Goal: Feedback & Contribution: Leave review/rating

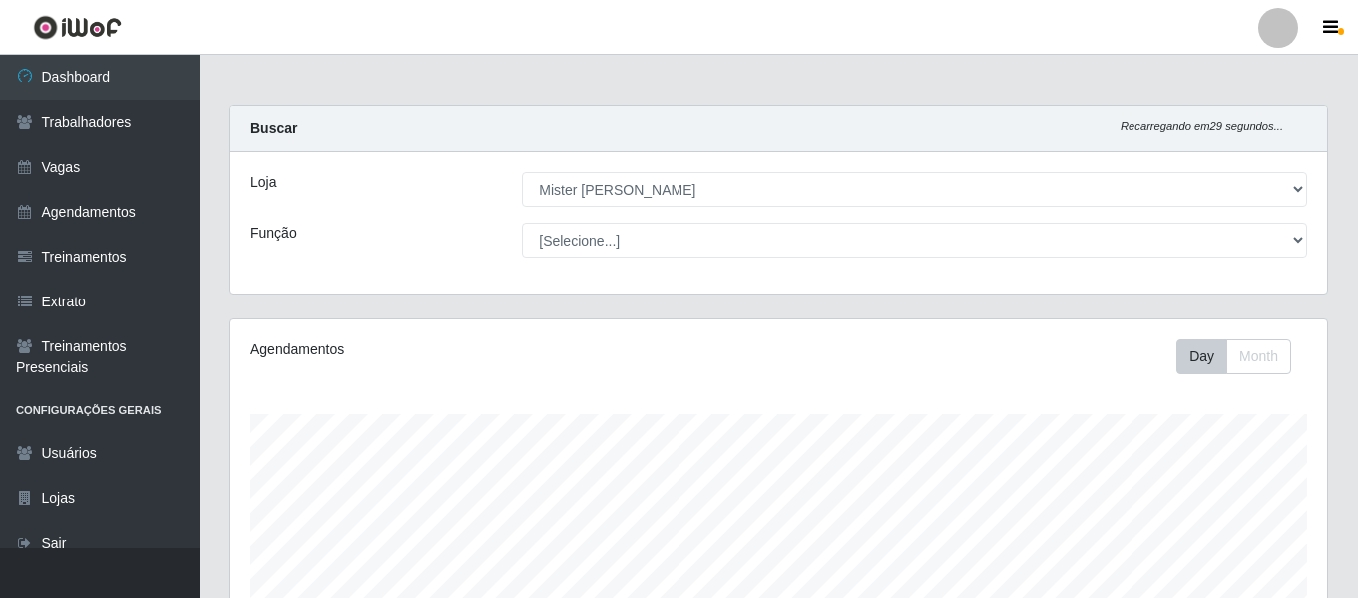
select select "535"
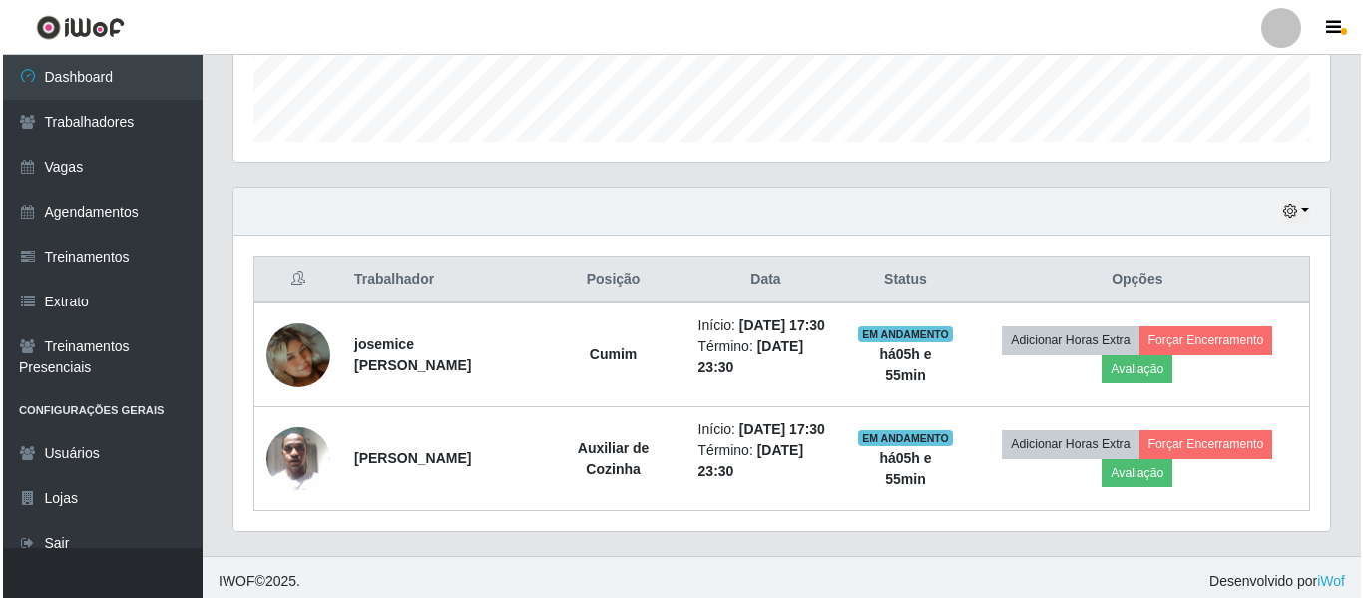
scroll to position [414, 1097]
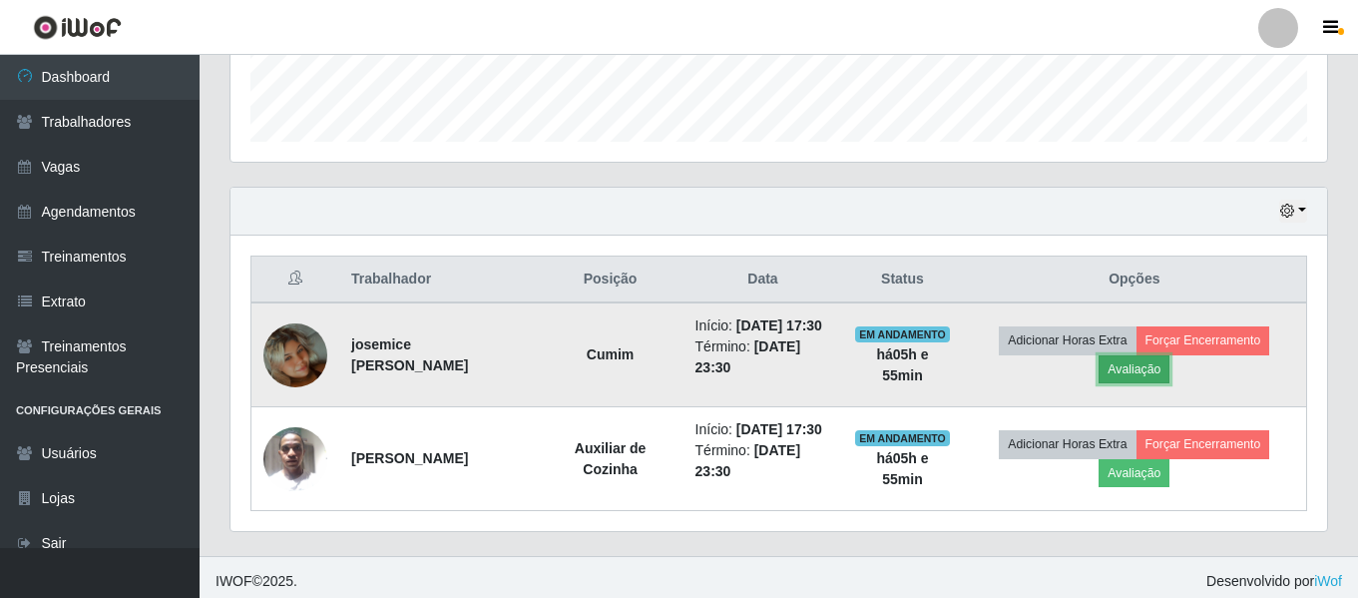
click at [1144, 383] on button "Avaliação" at bounding box center [1134, 369] width 71 height 28
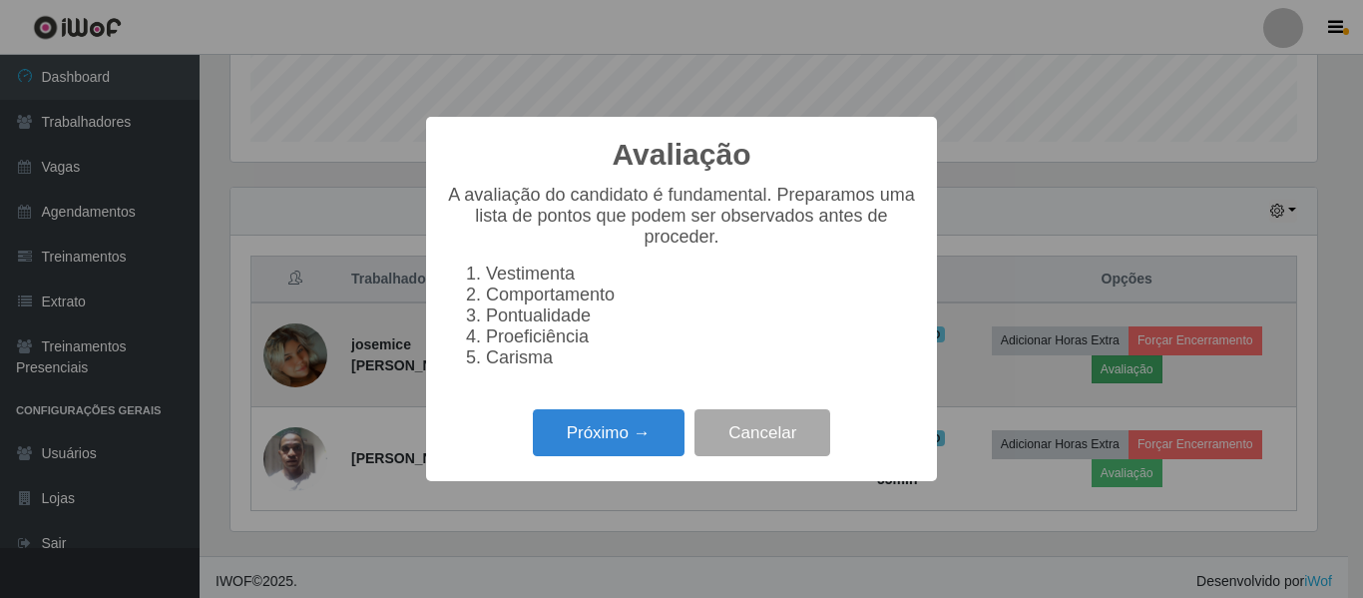
scroll to position [414, 1087]
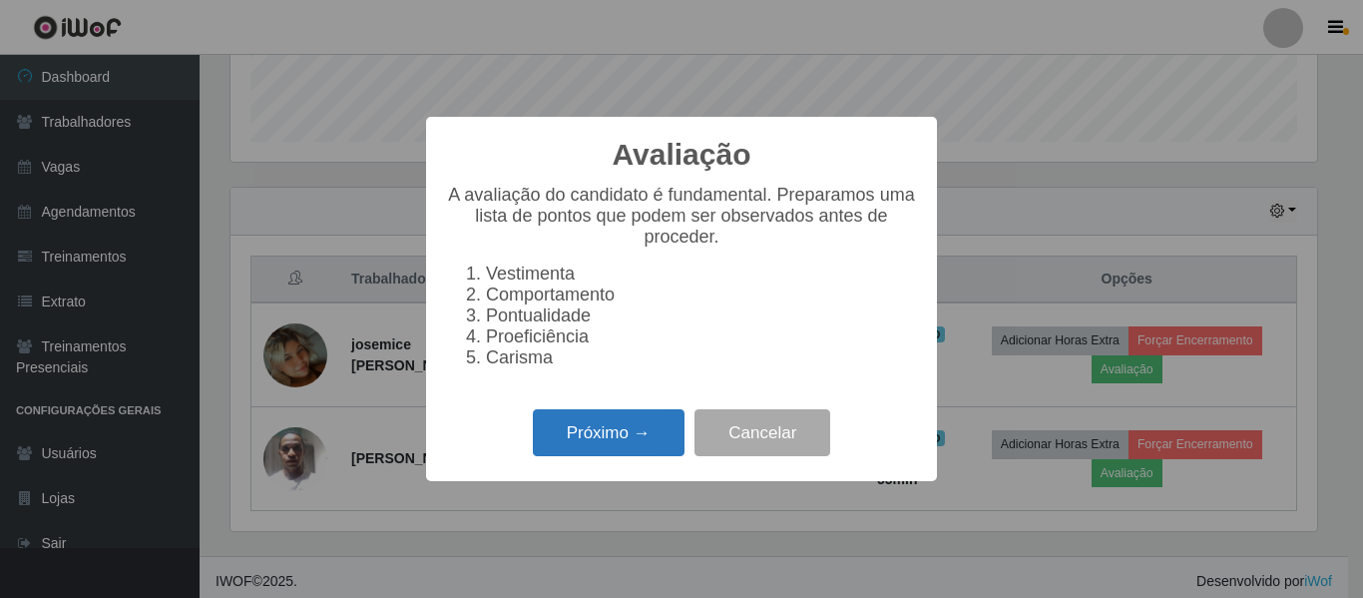
click at [637, 440] on button "Próximo →" at bounding box center [609, 432] width 152 height 47
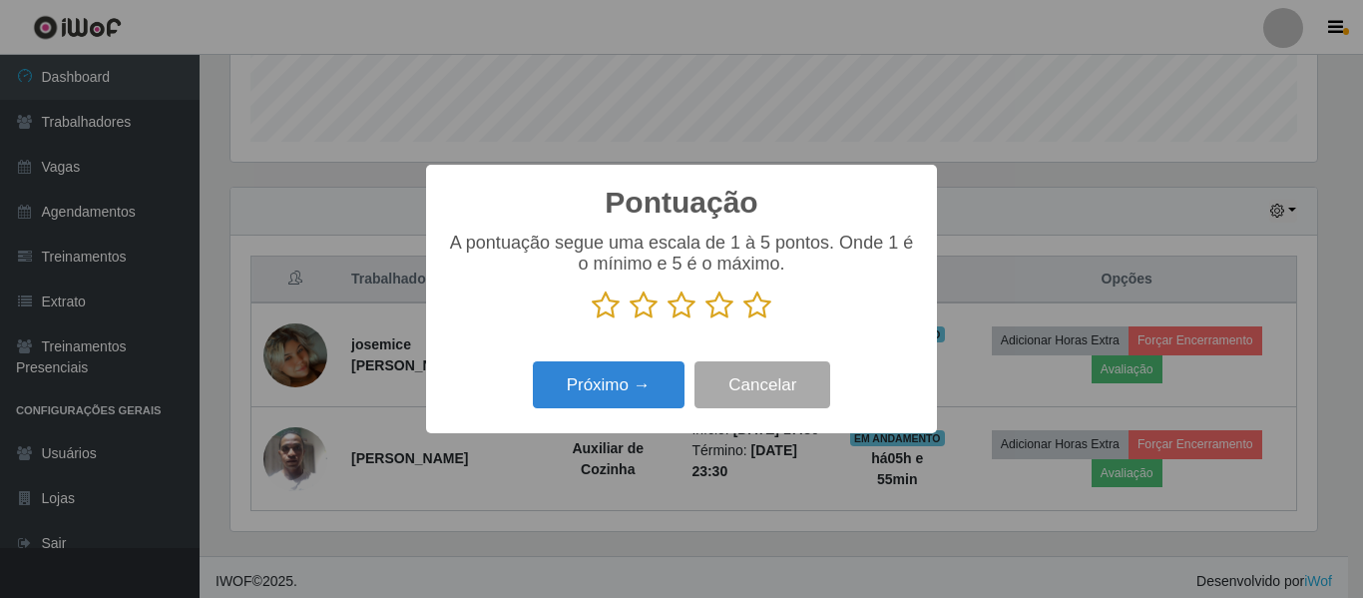
click at [747, 305] on icon at bounding box center [757, 305] width 28 height 30
click at [743, 320] on input "radio" at bounding box center [743, 320] width 0 height 0
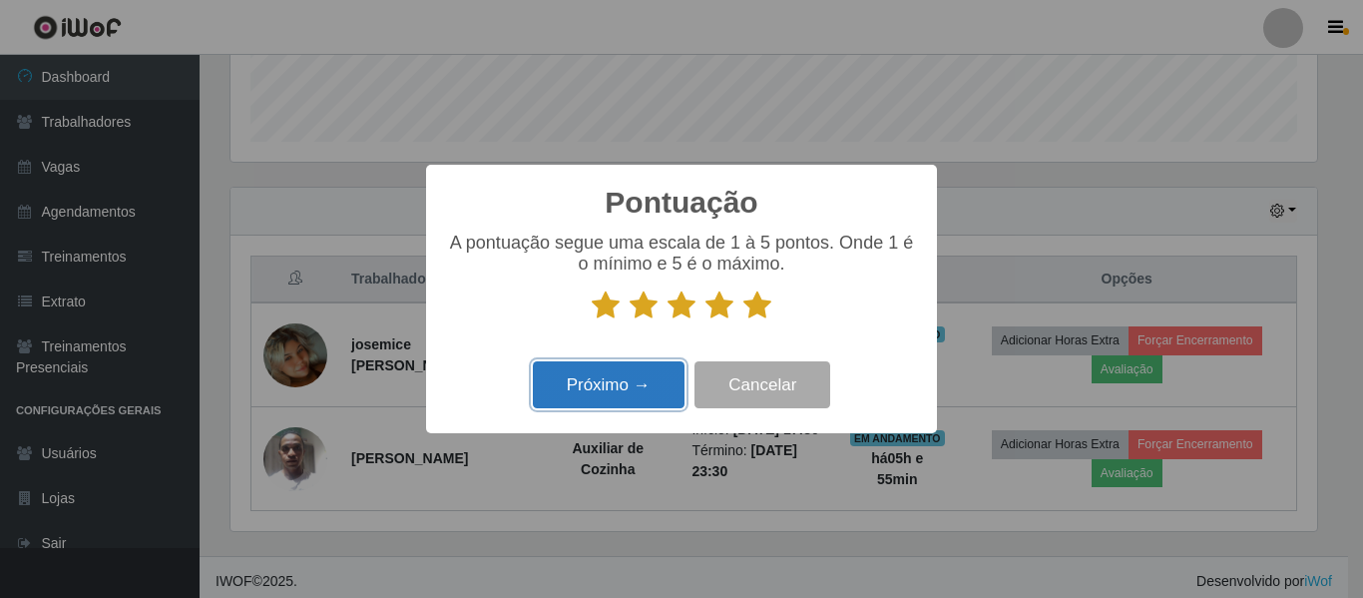
click at [647, 382] on button "Próximo →" at bounding box center [609, 384] width 152 height 47
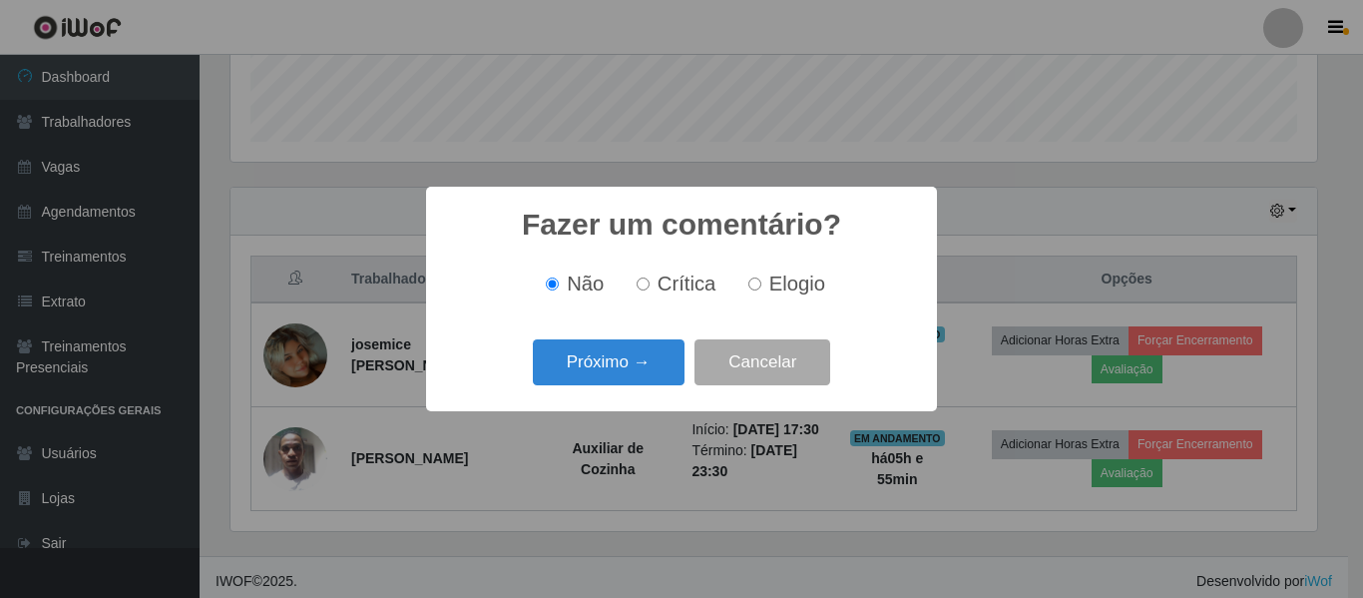
click at [649, 280] on input "Crítica" at bounding box center [643, 283] width 13 height 13
radio input "true"
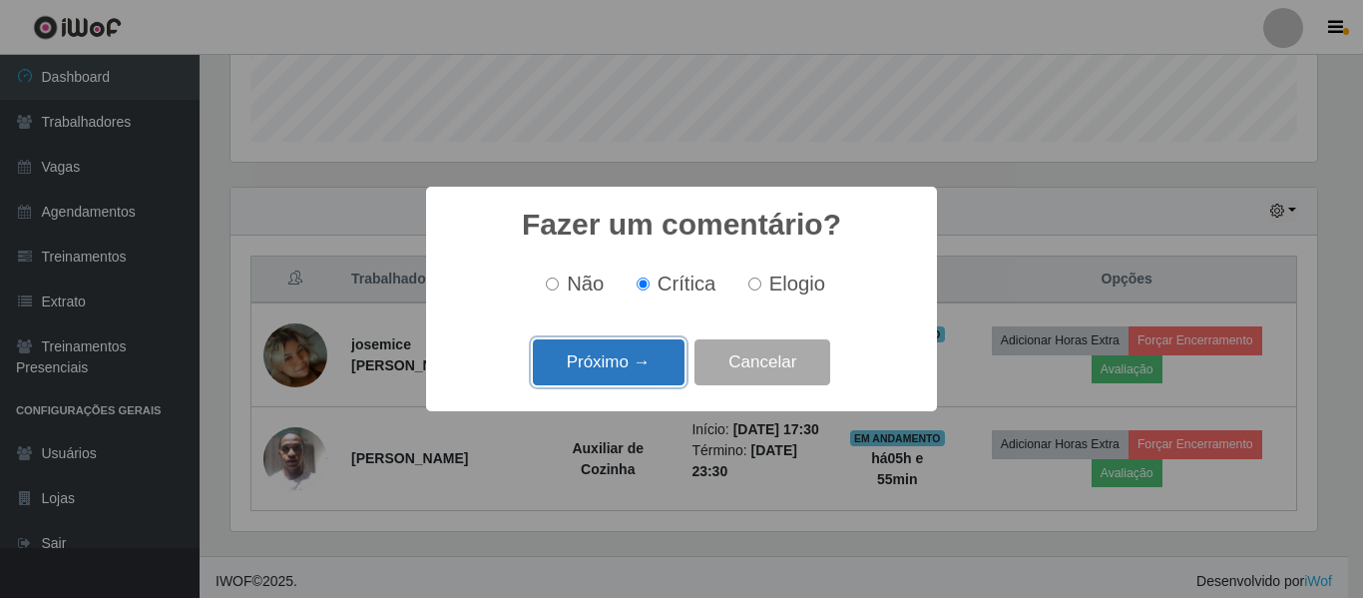
click at [632, 346] on button "Próximo →" at bounding box center [609, 362] width 152 height 47
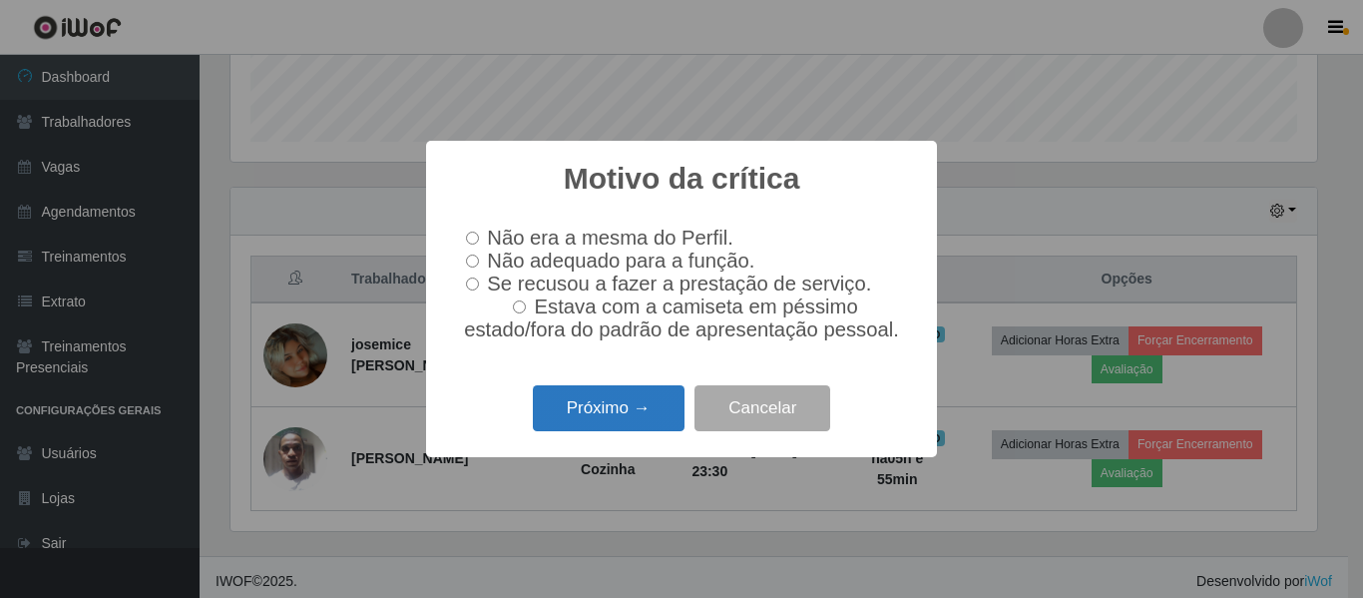
click at [634, 417] on button "Próximo →" at bounding box center [609, 408] width 152 height 47
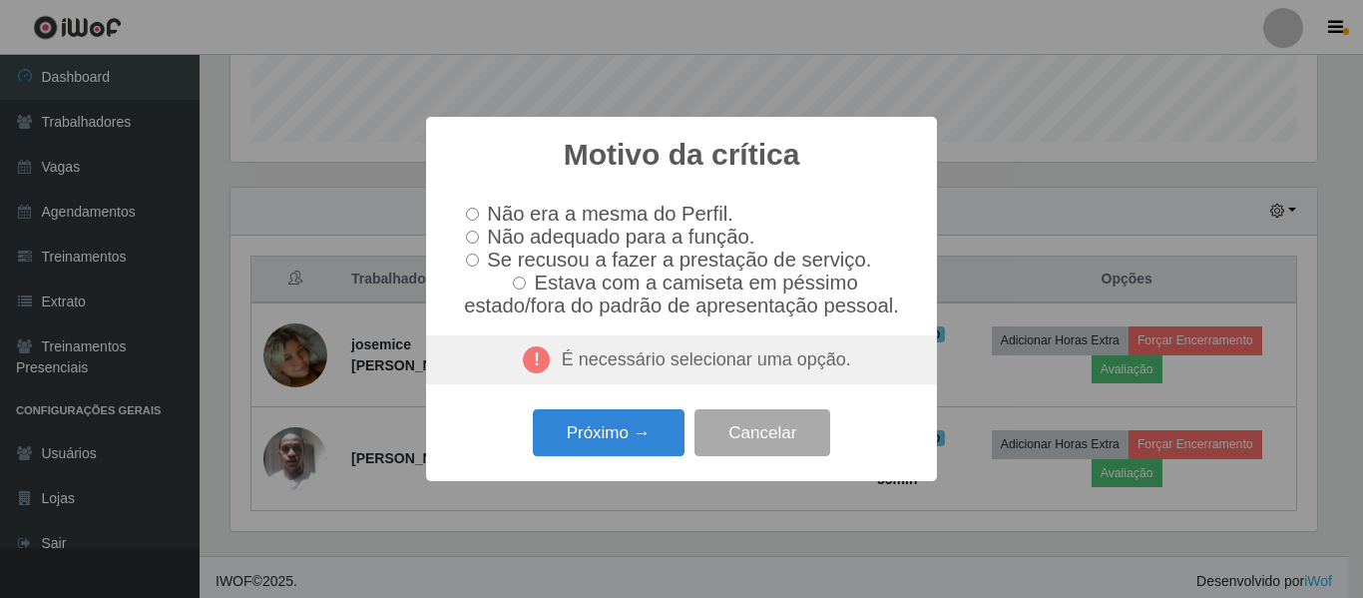
click at [646, 383] on div "É necessário selecionar uma opção." at bounding box center [681, 360] width 511 height 50
click at [731, 433] on button "Cancelar" at bounding box center [763, 432] width 136 height 47
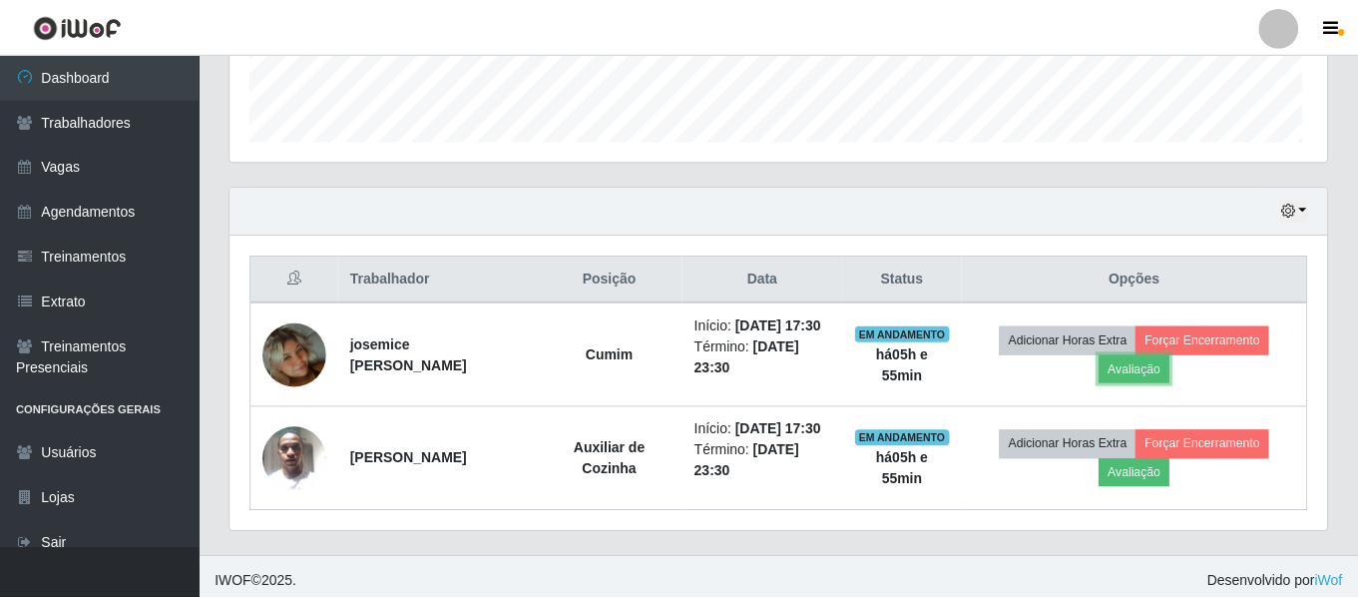
scroll to position [414, 1097]
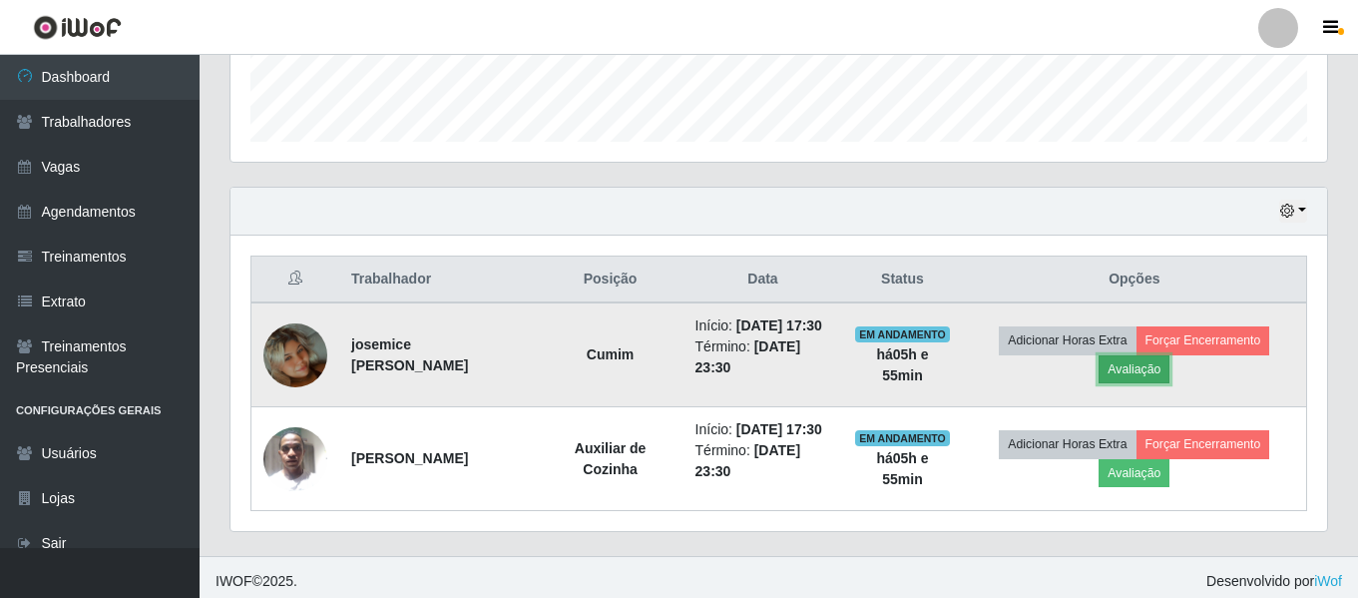
click at [1169, 379] on button "Avaliação" at bounding box center [1134, 369] width 71 height 28
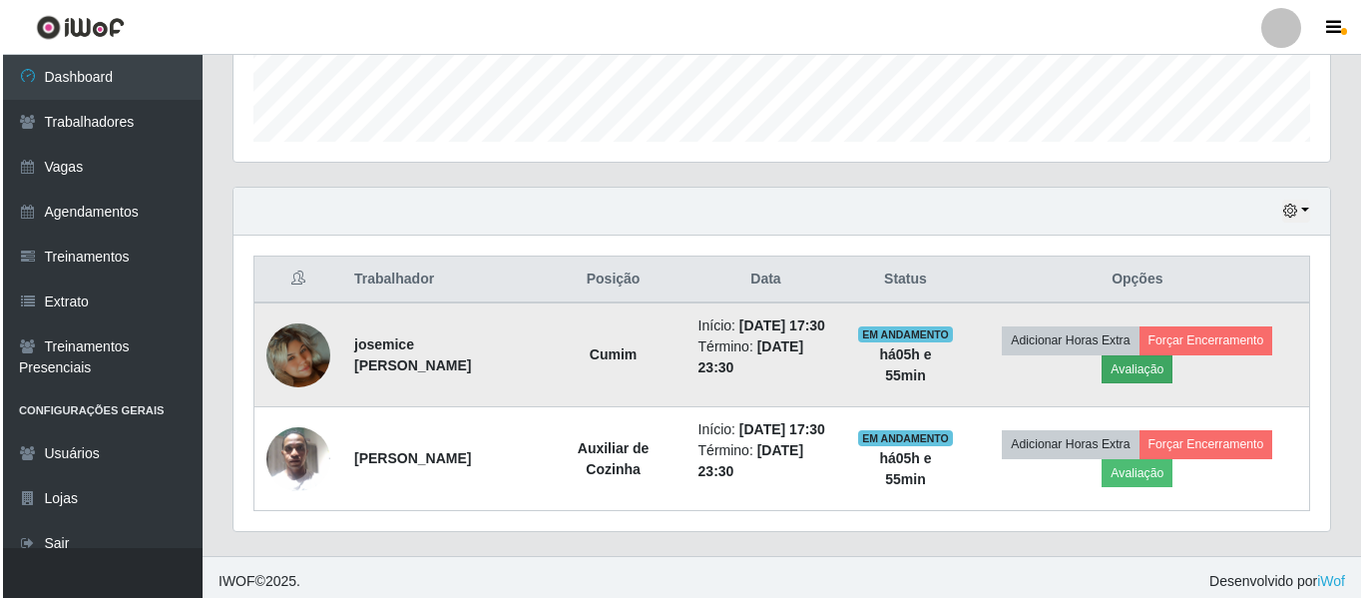
scroll to position [414, 1087]
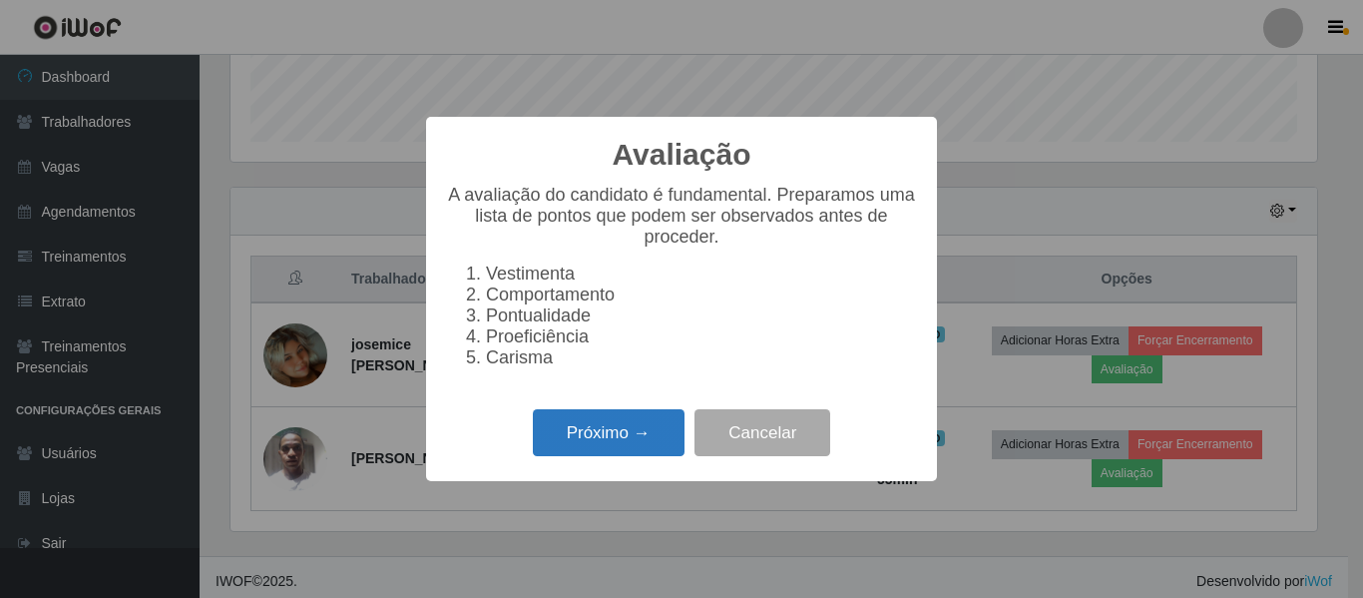
click at [647, 436] on button "Próximo →" at bounding box center [609, 432] width 152 height 47
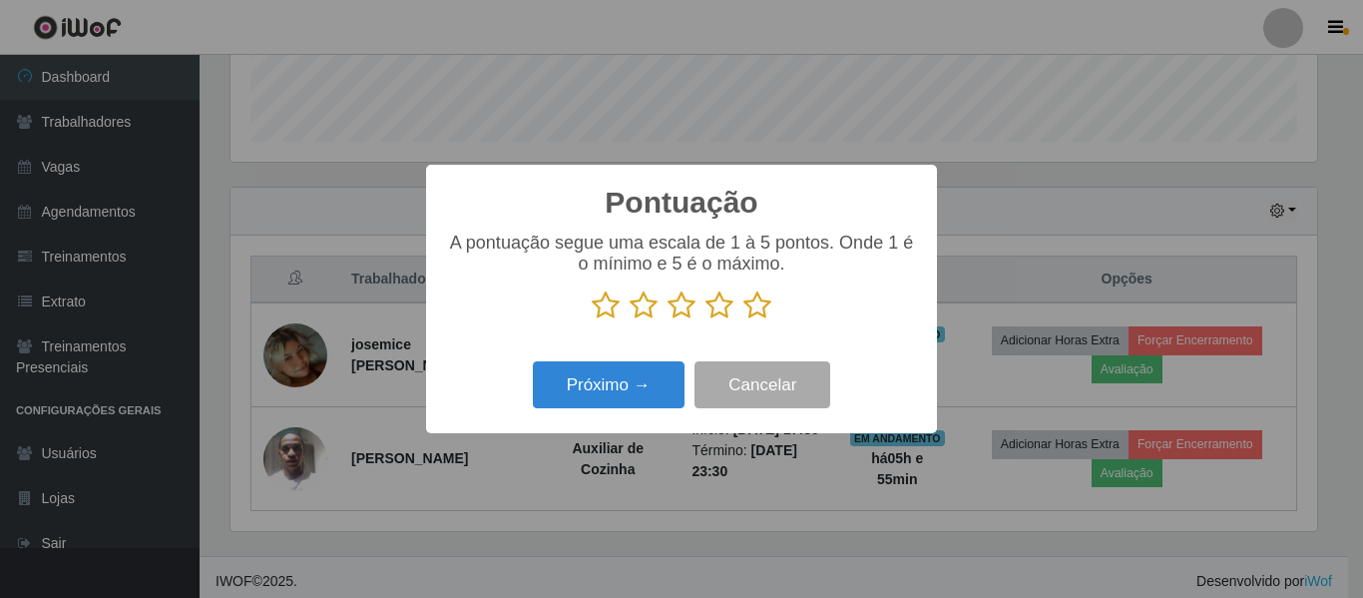
click at [693, 309] on icon at bounding box center [682, 305] width 28 height 30
click at [668, 320] on input "radio" at bounding box center [668, 320] width 0 height 0
click at [717, 307] on icon at bounding box center [719, 305] width 28 height 30
click at [705, 320] on input "radio" at bounding box center [705, 320] width 0 height 0
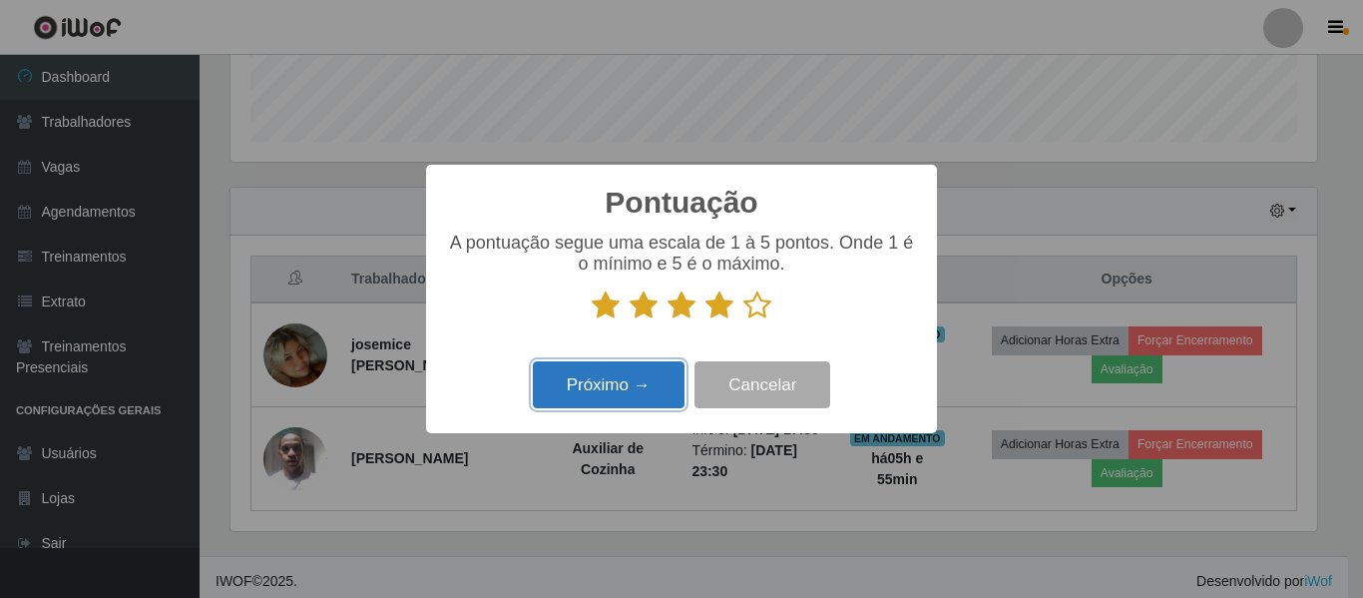
click at [623, 386] on button "Próximo →" at bounding box center [609, 384] width 152 height 47
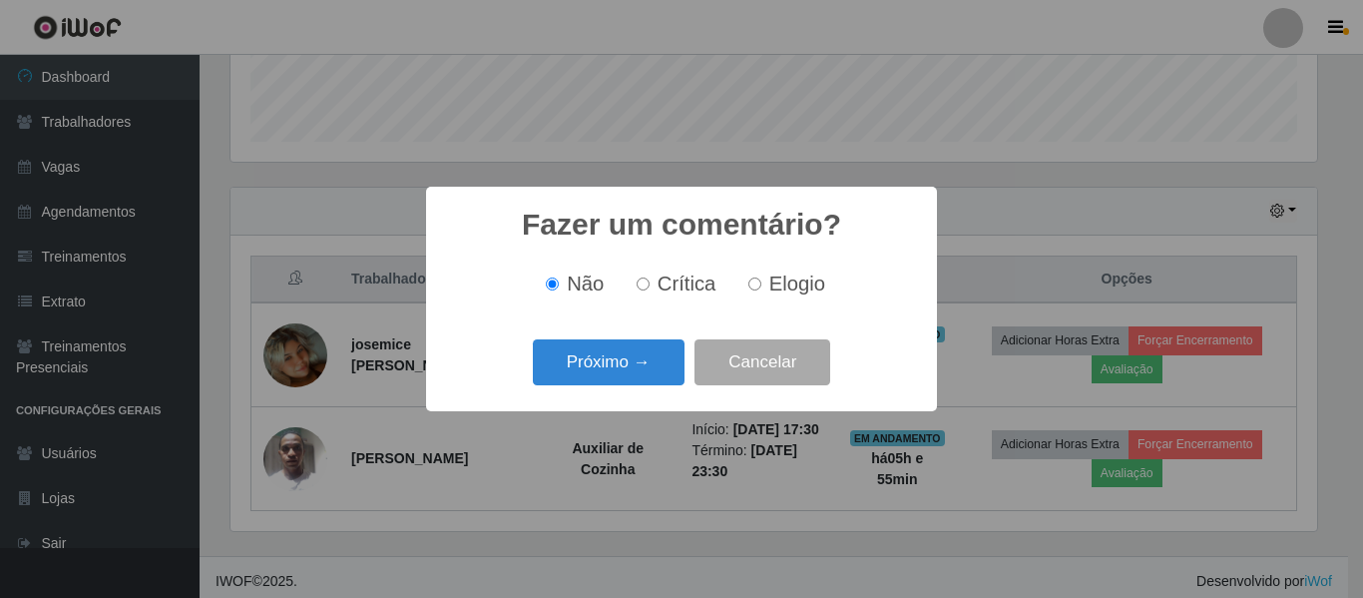
click at [751, 288] on input "Elogio" at bounding box center [754, 283] width 13 height 13
radio input "true"
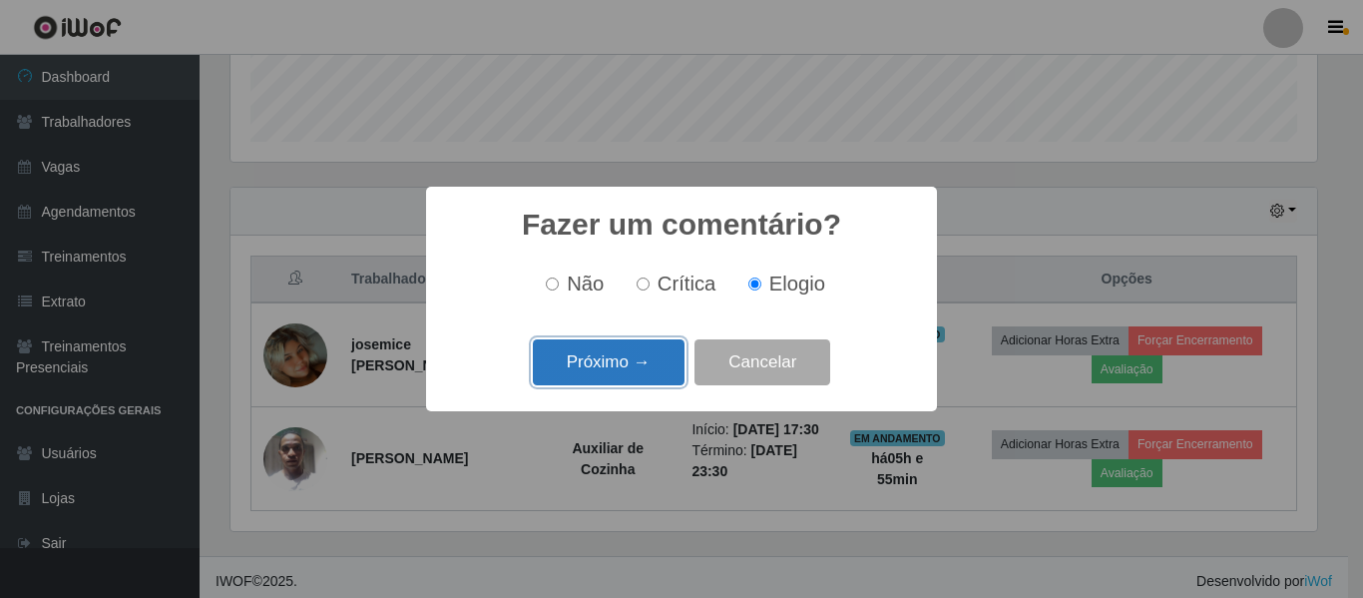
click at [622, 368] on button "Próximo →" at bounding box center [609, 362] width 152 height 47
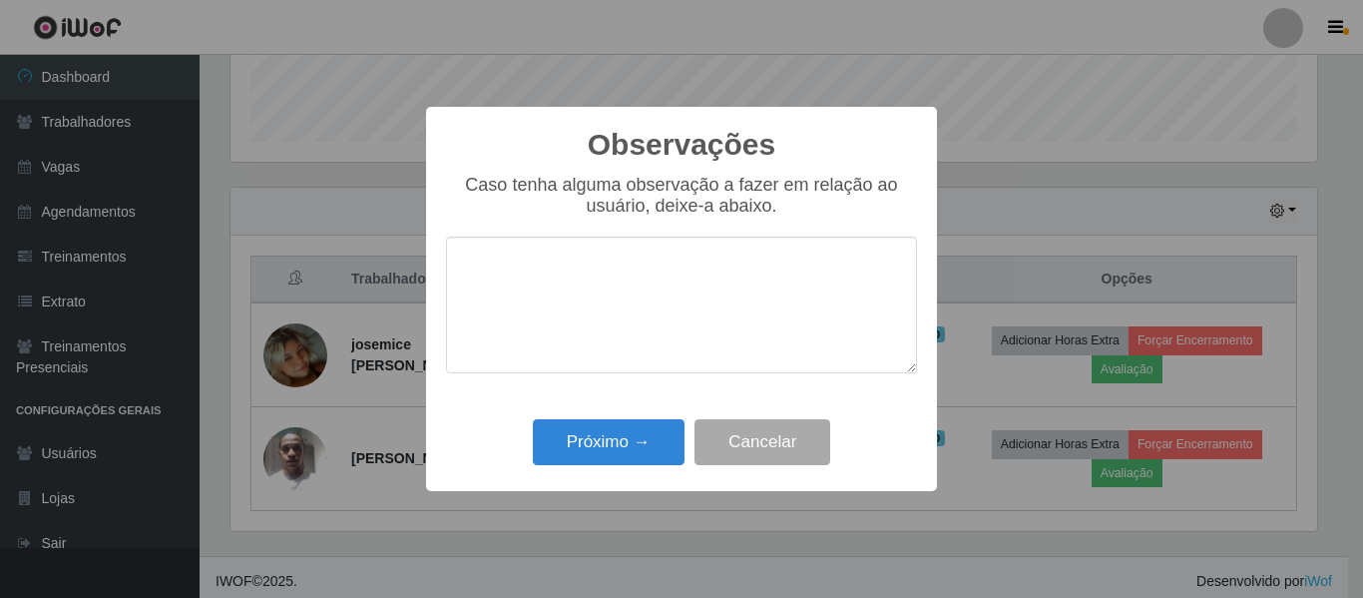
click at [587, 308] on textarea at bounding box center [681, 304] width 471 height 137
type textarea "p"
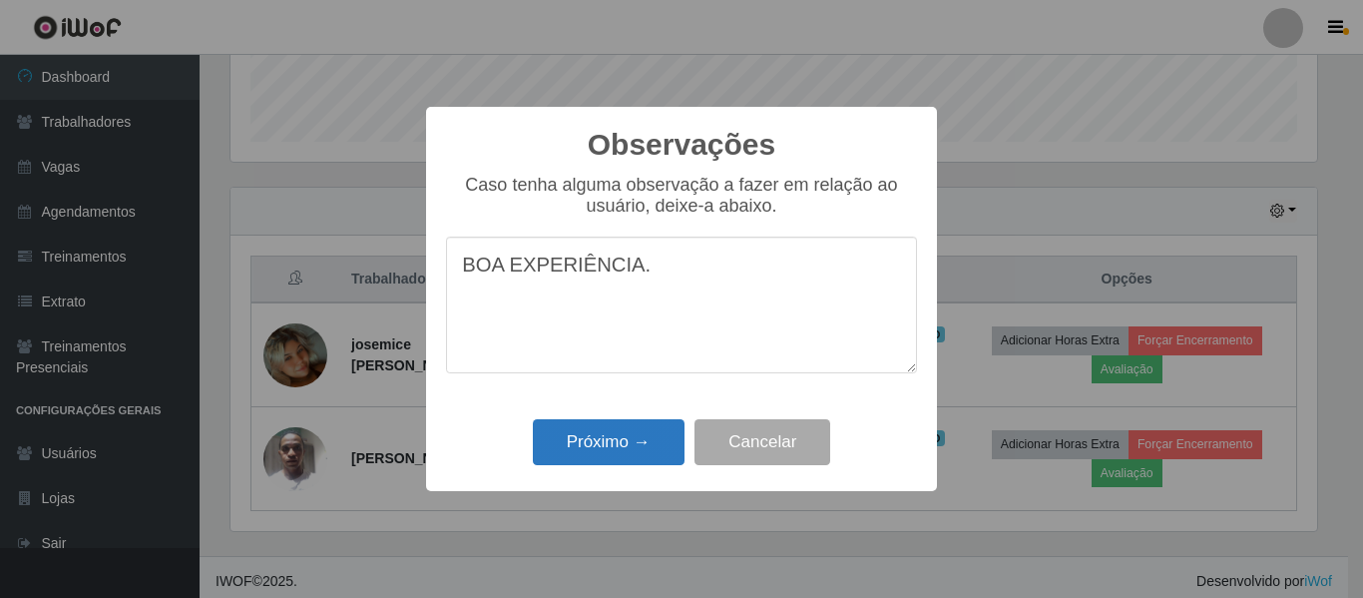
type textarea "BOA EXPERIÊNCIA."
click at [619, 433] on button "Próximo →" at bounding box center [609, 442] width 152 height 47
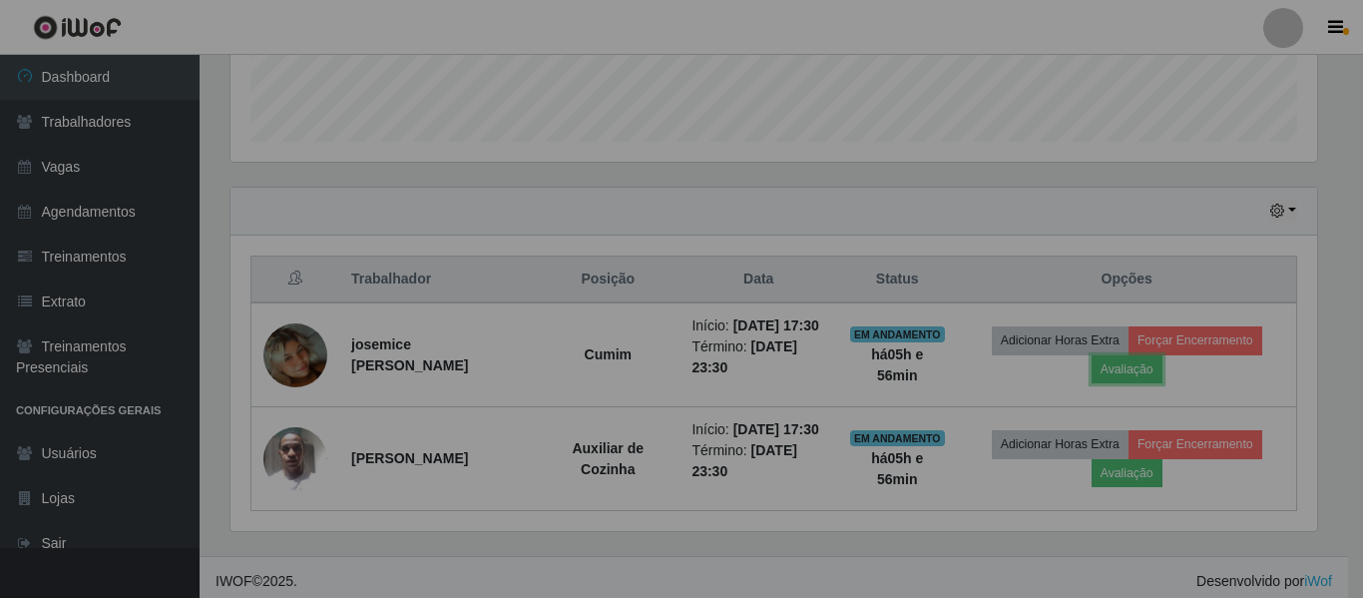
scroll to position [414, 1097]
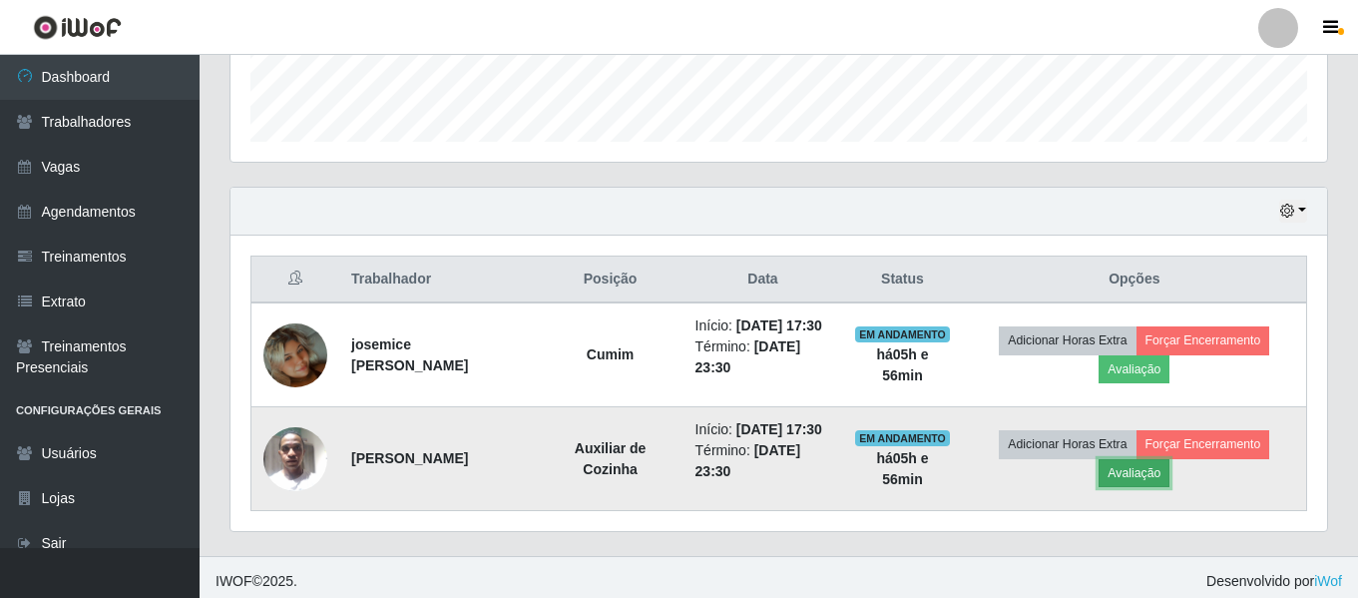
click at [1156, 487] on button "Avaliação" at bounding box center [1134, 473] width 71 height 28
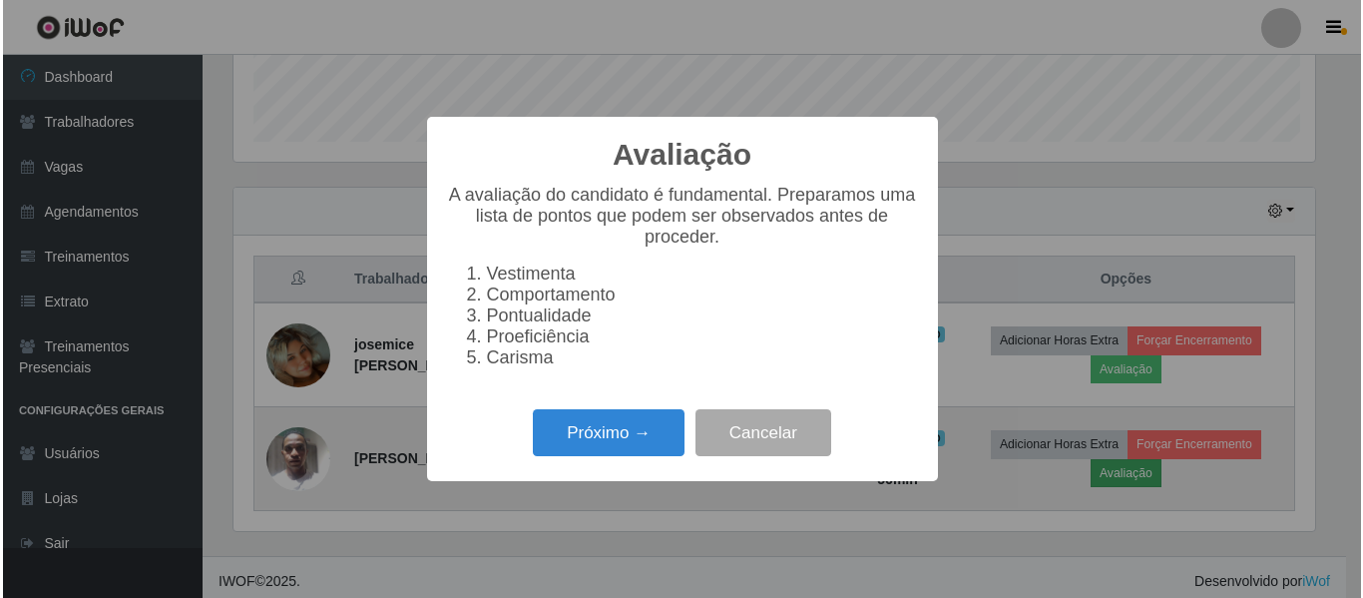
scroll to position [414, 1087]
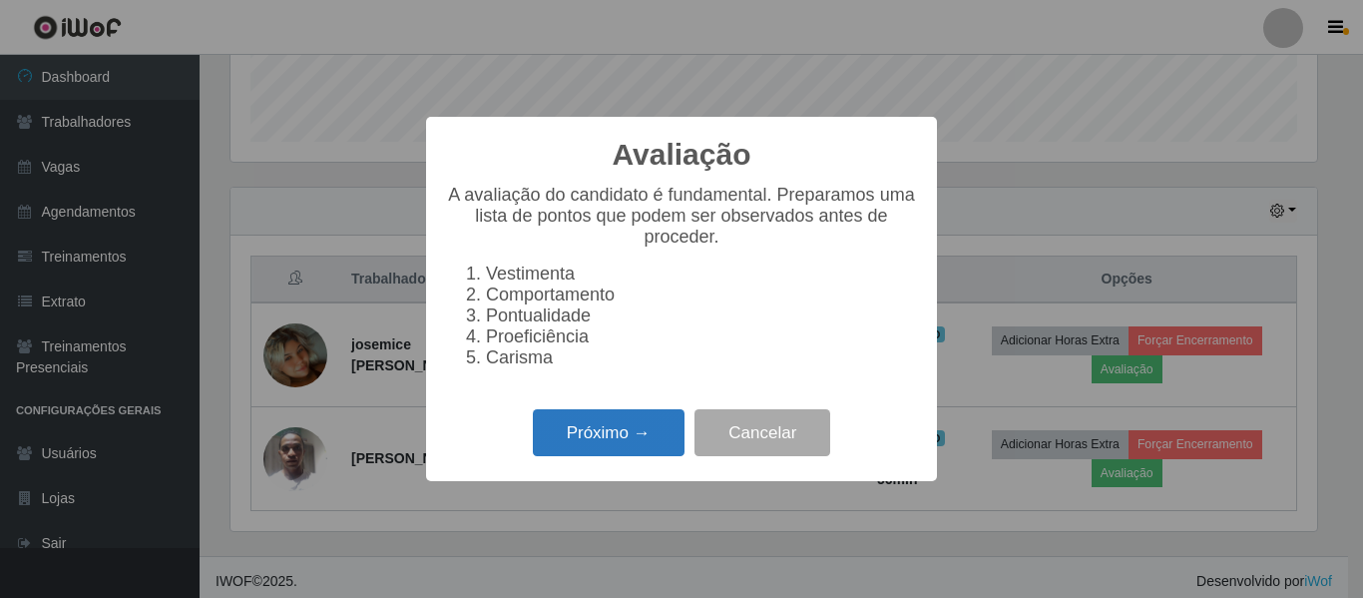
click at [622, 440] on button "Próximo →" at bounding box center [609, 432] width 152 height 47
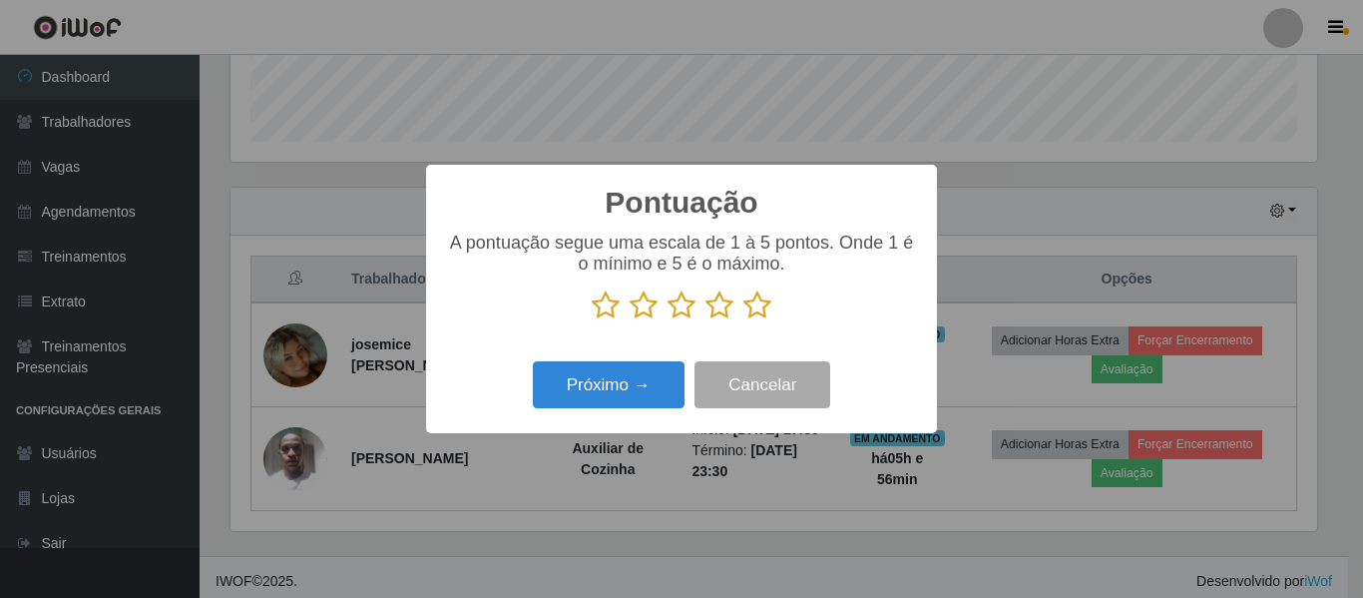
click at [752, 304] on icon at bounding box center [757, 305] width 28 height 30
click at [743, 320] on input "radio" at bounding box center [743, 320] width 0 height 0
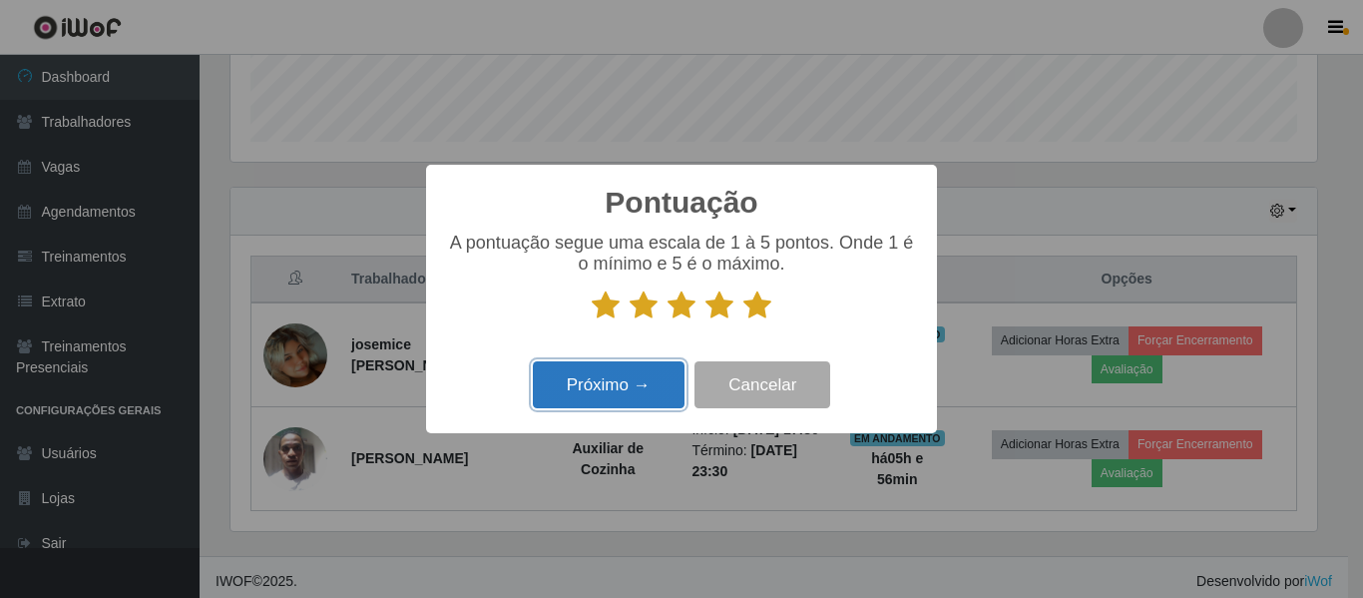
click at [605, 382] on button "Próximo →" at bounding box center [609, 384] width 152 height 47
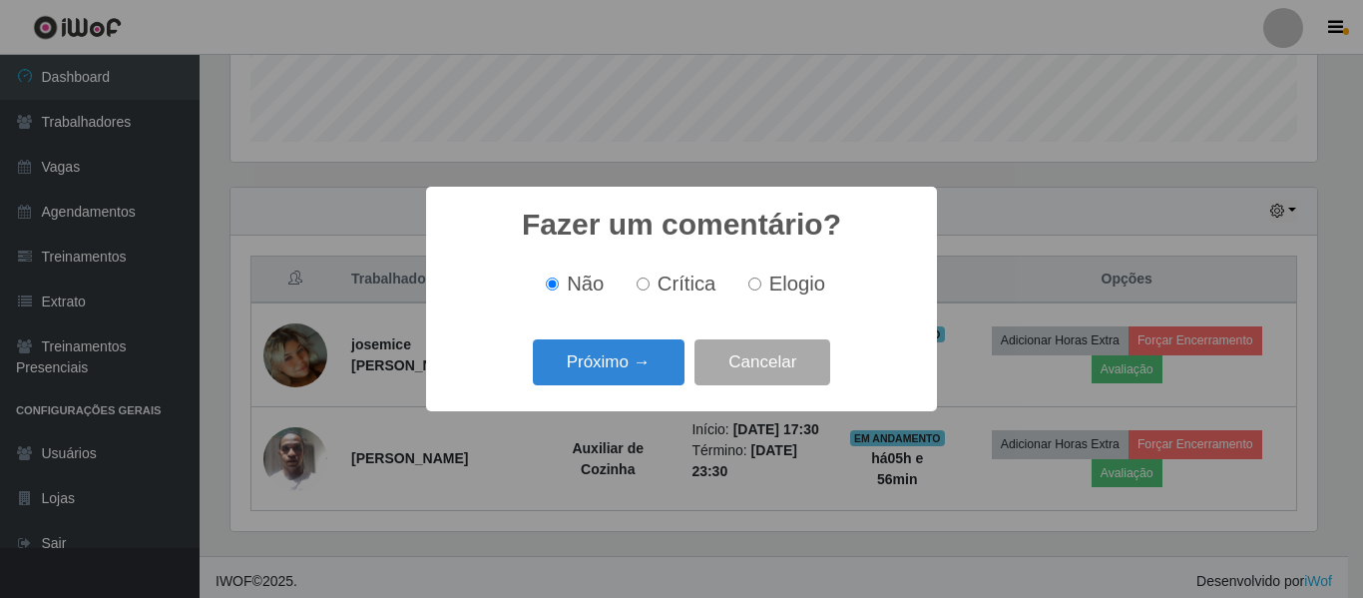
click at [748, 282] on input "Elogio" at bounding box center [754, 283] width 13 height 13
radio input "true"
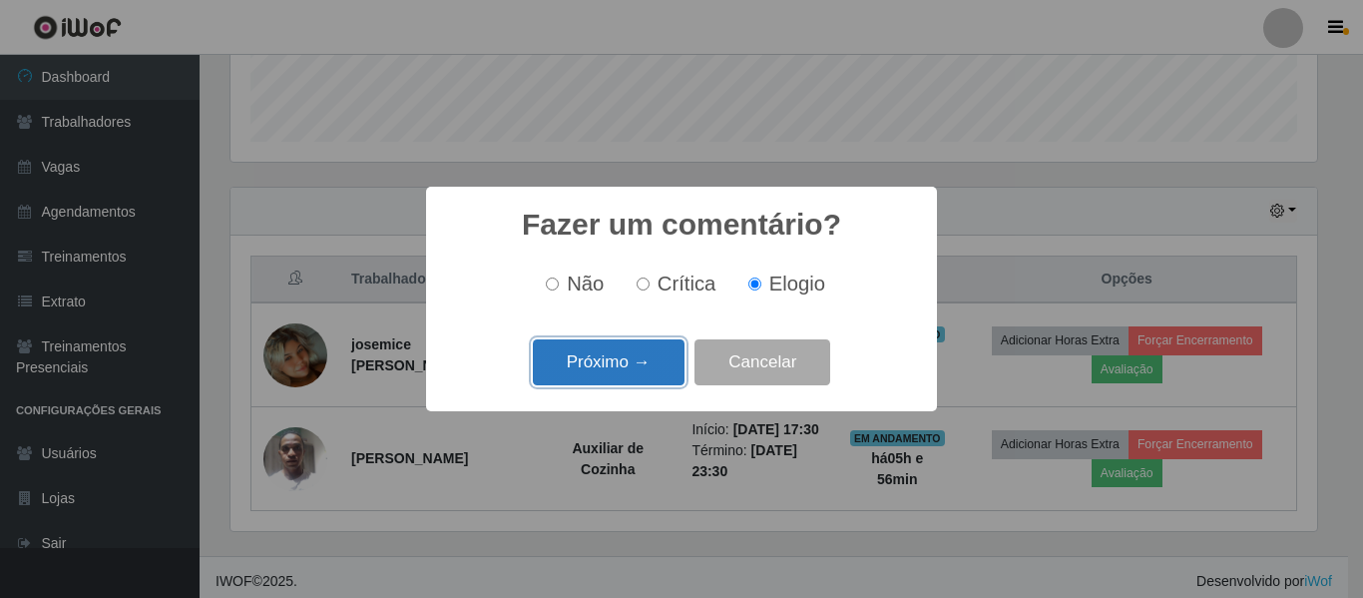
click at [608, 370] on button "Próximo →" at bounding box center [609, 362] width 152 height 47
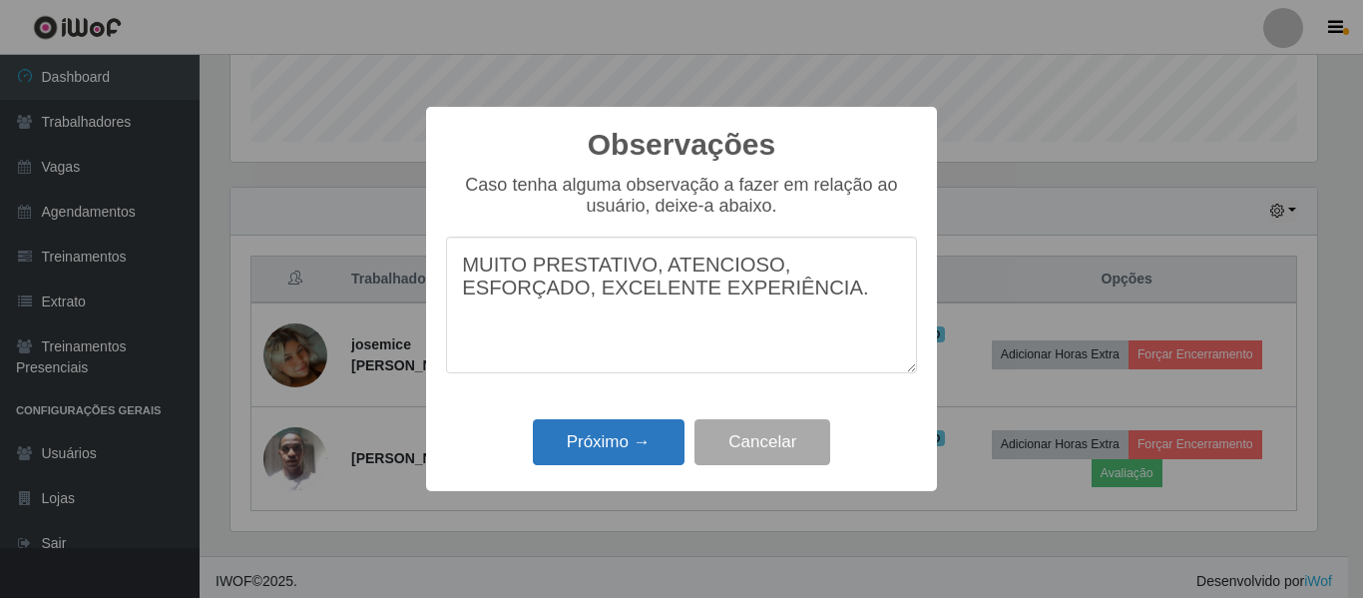
type textarea "MUITO PRESTATIVO, ATENCIOSO, ESFORÇADO, EXCELENTE EXPERIÊNCIA."
click at [621, 433] on button "Próximo →" at bounding box center [609, 442] width 152 height 47
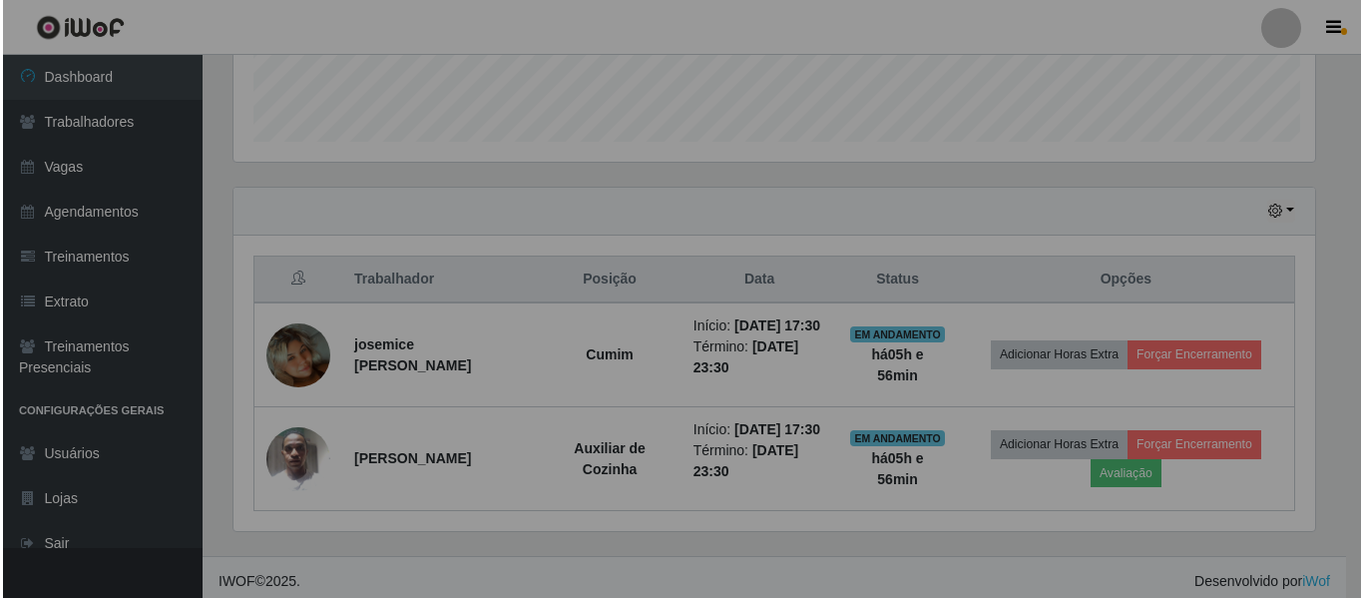
scroll to position [414, 1097]
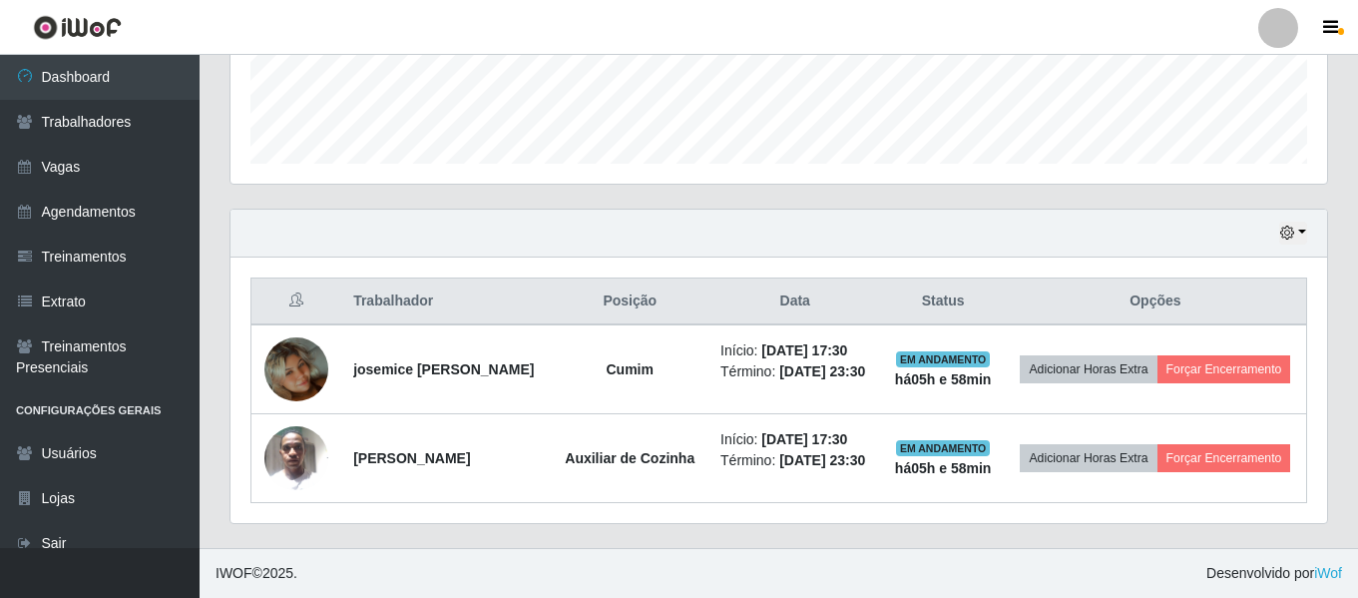
click at [523, 36] on header "Perfil Alterar Senha Sair" at bounding box center [679, 27] width 1358 height 55
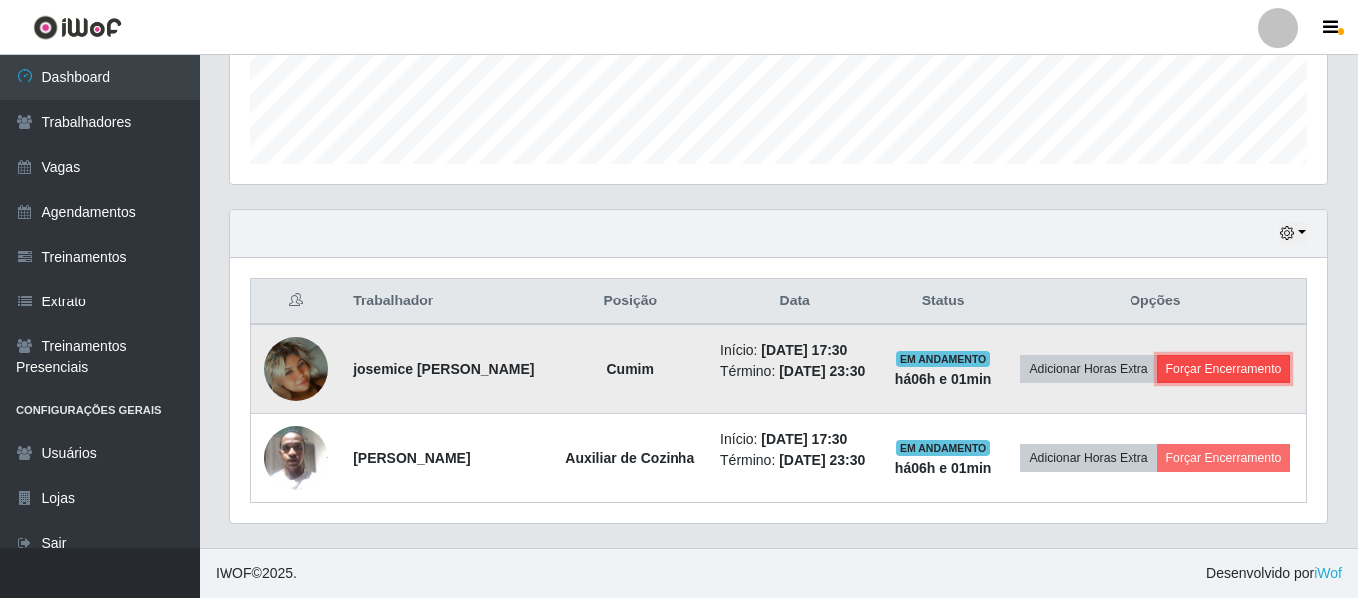
click at [1181, 379] on button "Forçar Encerramento" at bounding box center [1225, 369] width 134 height 28
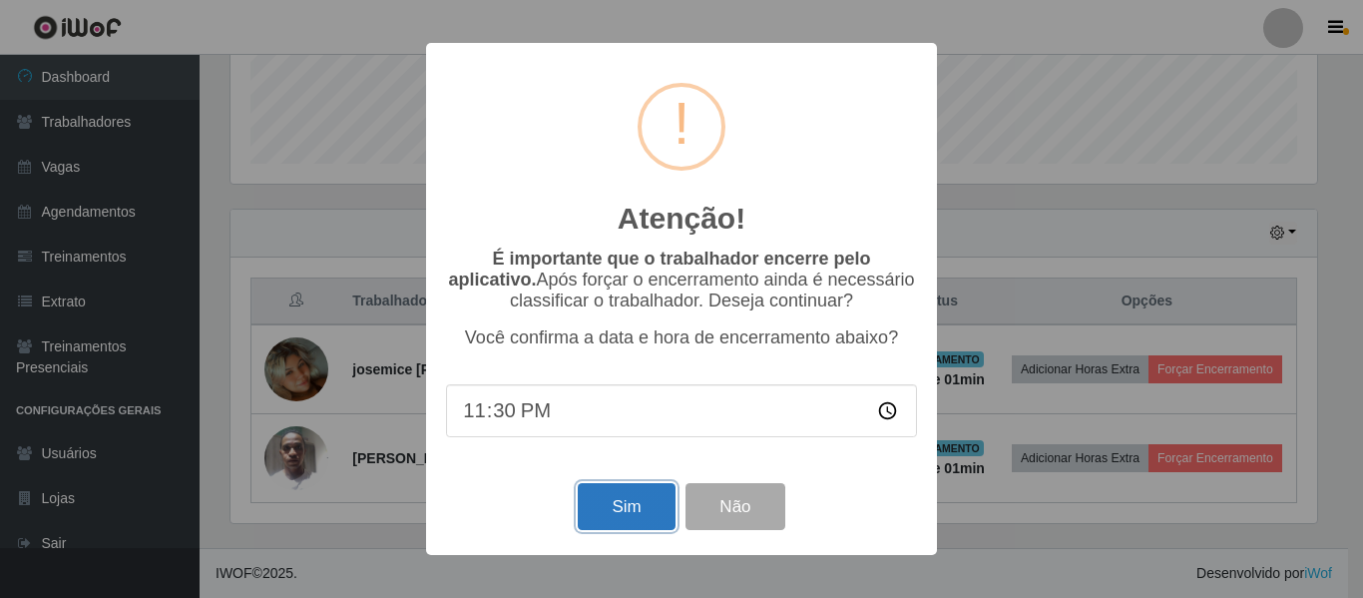
click at [625, 516] on button "Sim" at bounding box center [626, 506] width 97 height 47
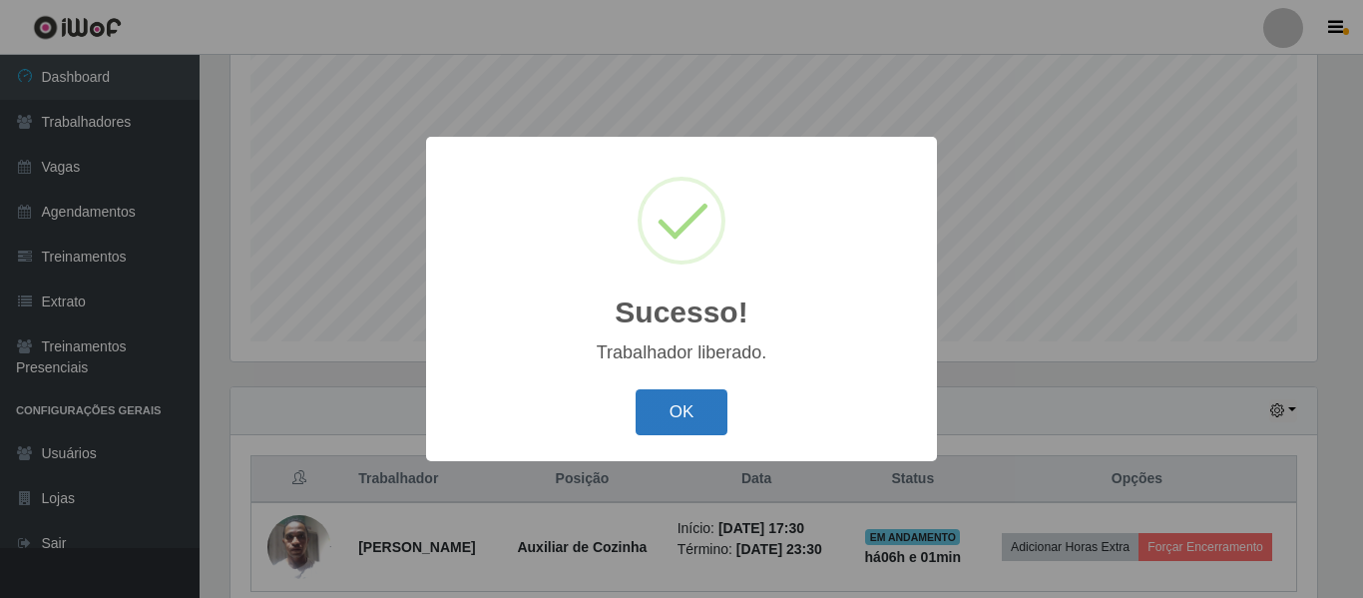
click at [683, 398] on button "OK" at bounding box center [682, 412] width 93 height 47
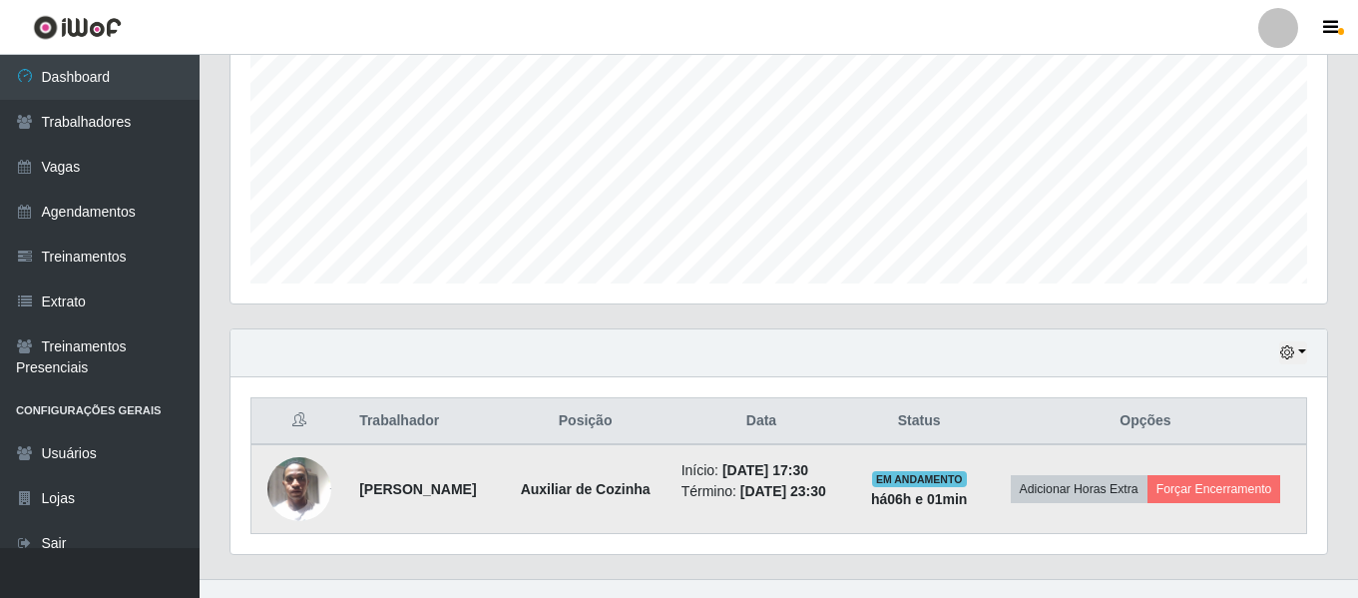
scroll to position [461, 0]
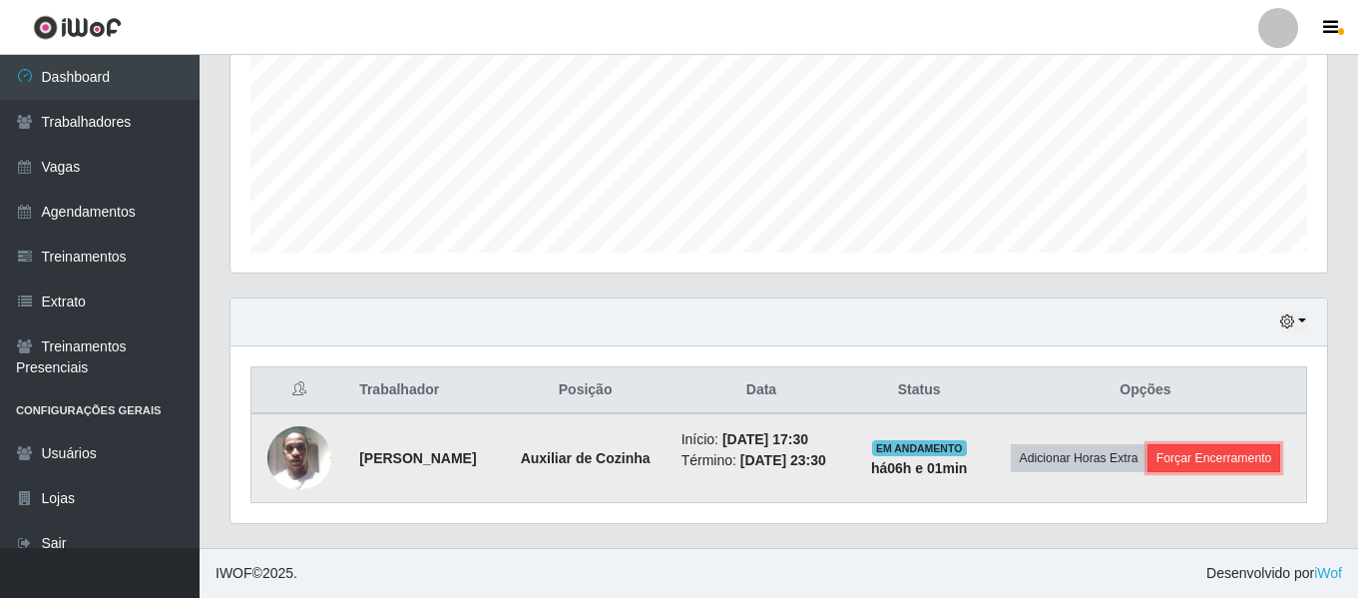
click at [1212, 465] on button "Forçar Encerramento" at bounding box center [1215, 458] width 134 height 28
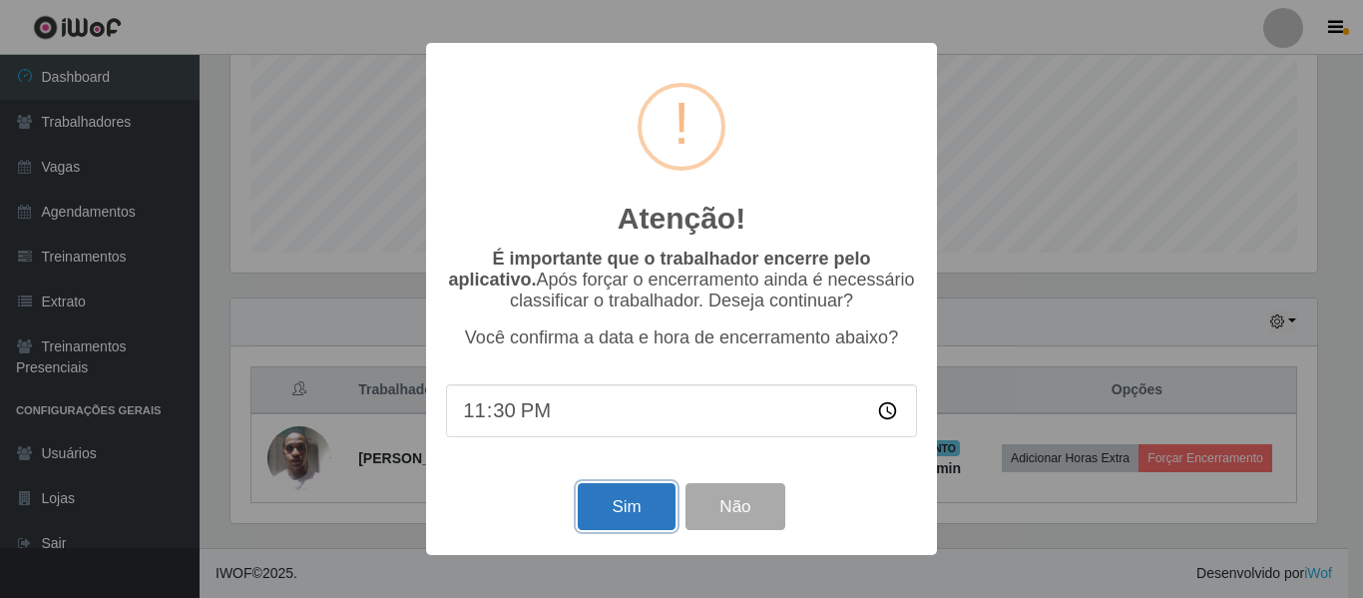
click at [614, 507] on button "Sim" at bounding box center [626, 506] width 97 height 47
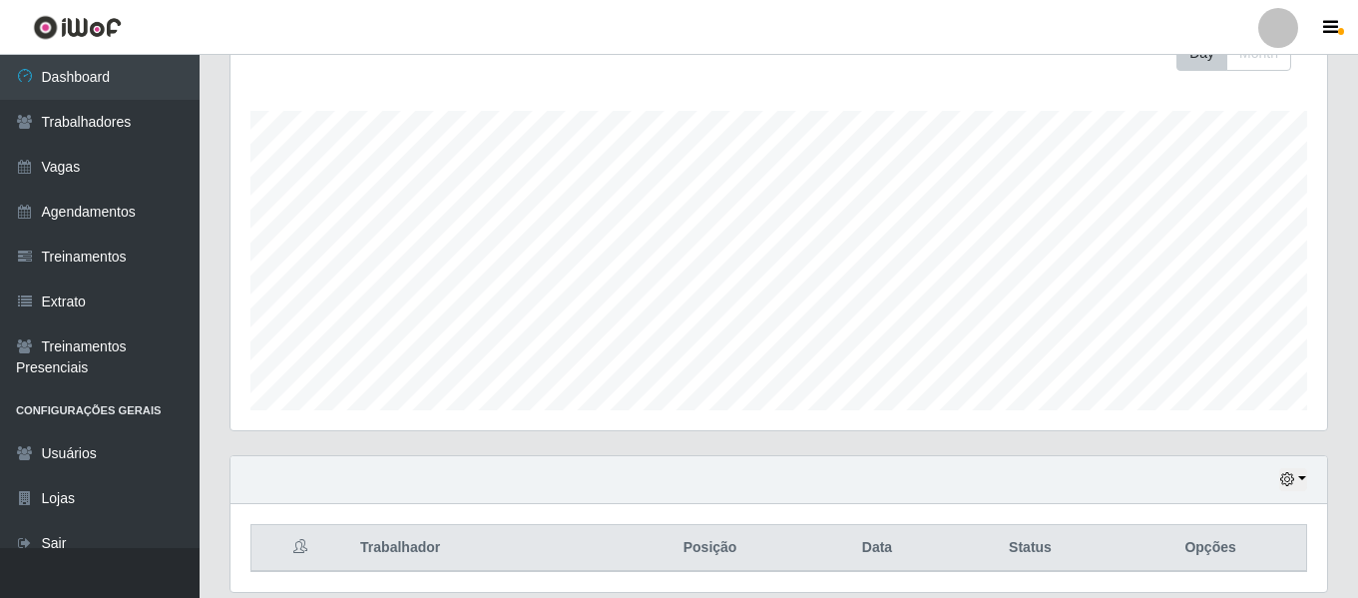
scroll to position [372, 0]
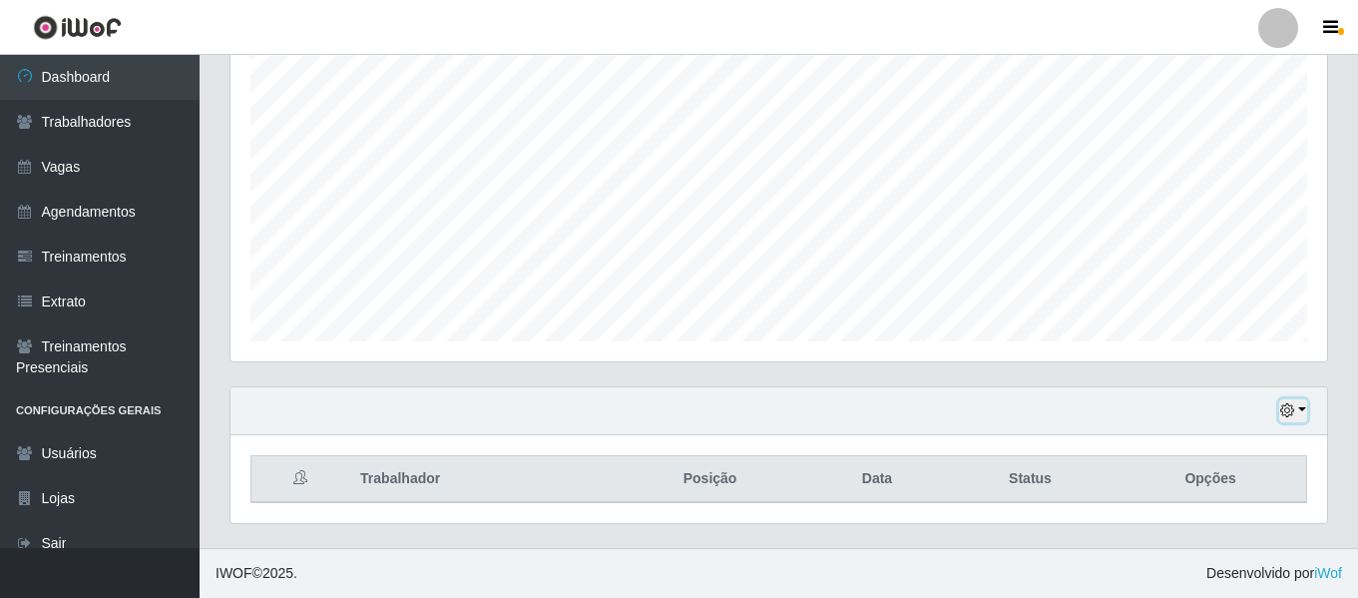
click at [1292, 416] on icon "button" at bounding box center [1287, 410] width 14 height 14
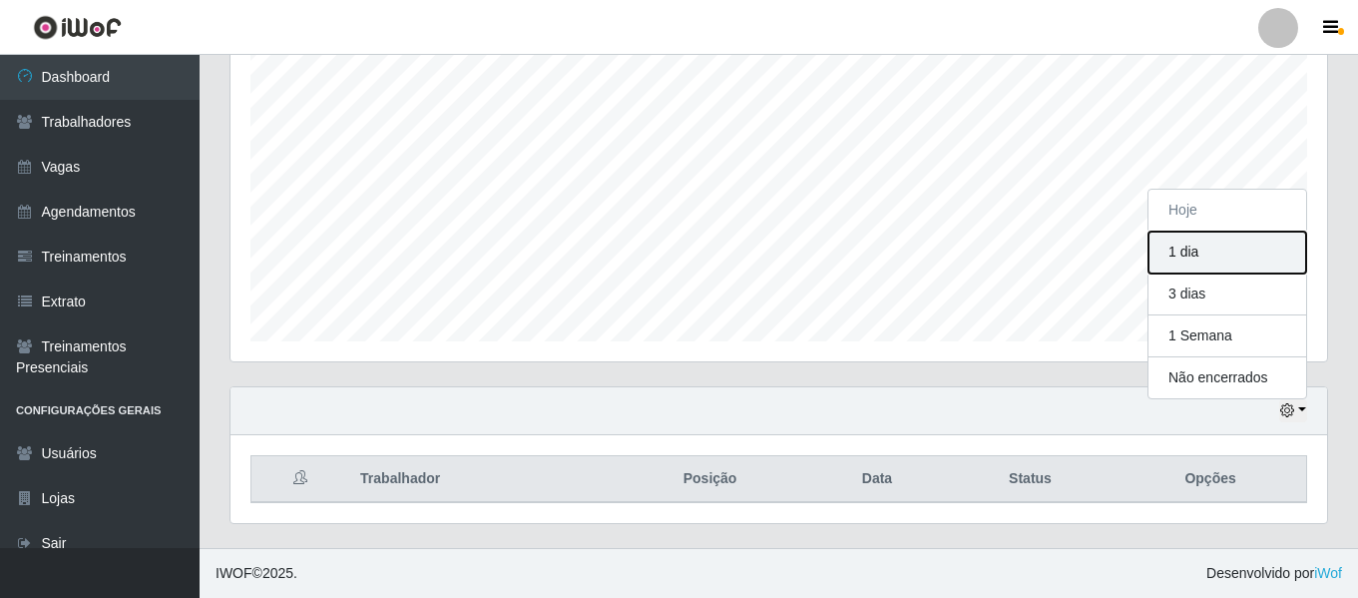
click at [1196, 249] on button "1 dia" at bounding box center [1228, 253] width 158 height 42
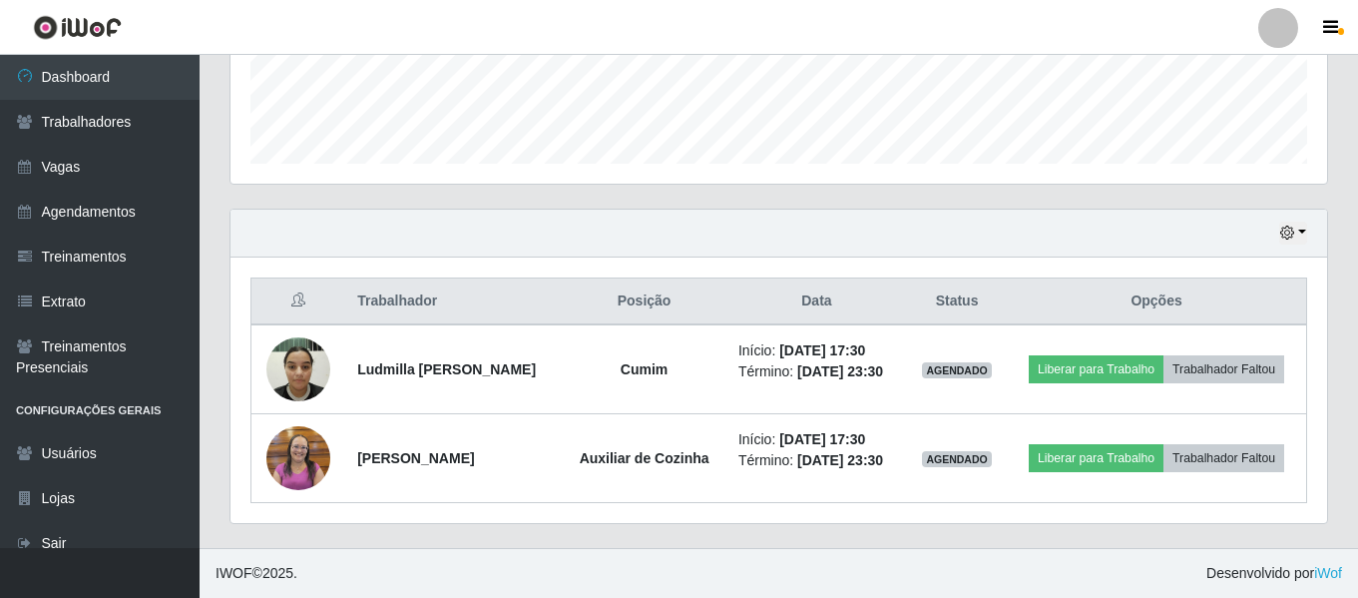
scroll to position [580, 0]
click at [1284, 226] on icon "button" at bounding box center [1287, 233] width 14 height 14
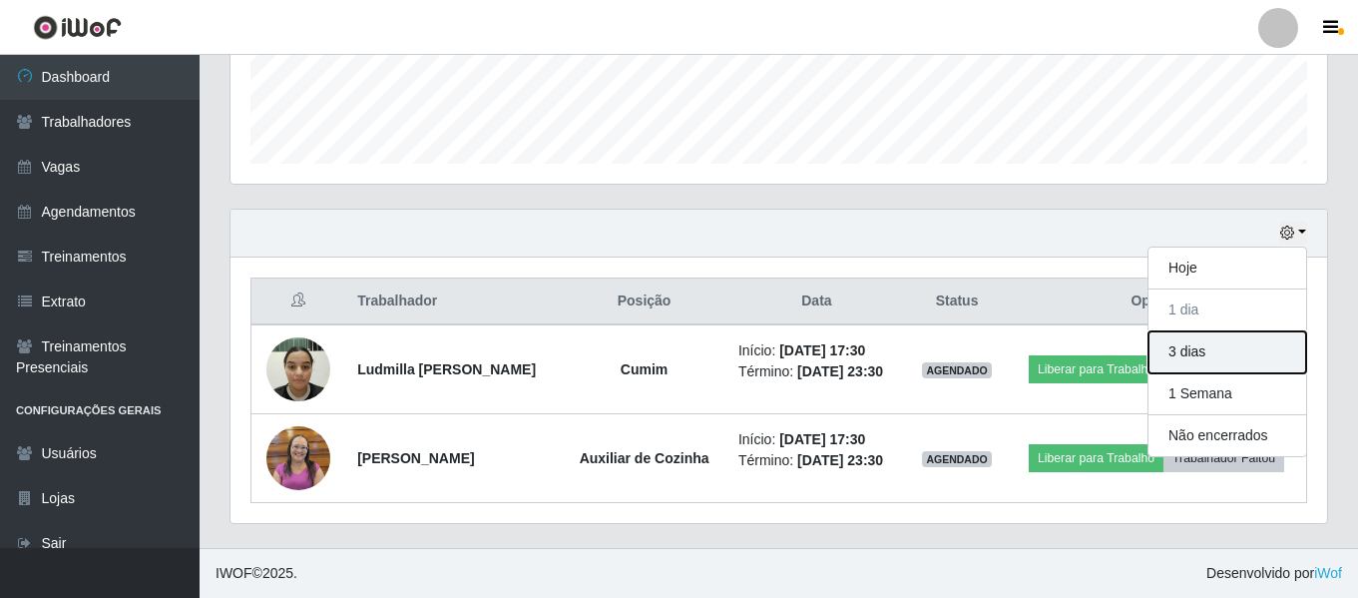
click at [1227, 331] on button "3 dias" at bounding box center [1228, 352] width 158 height 42
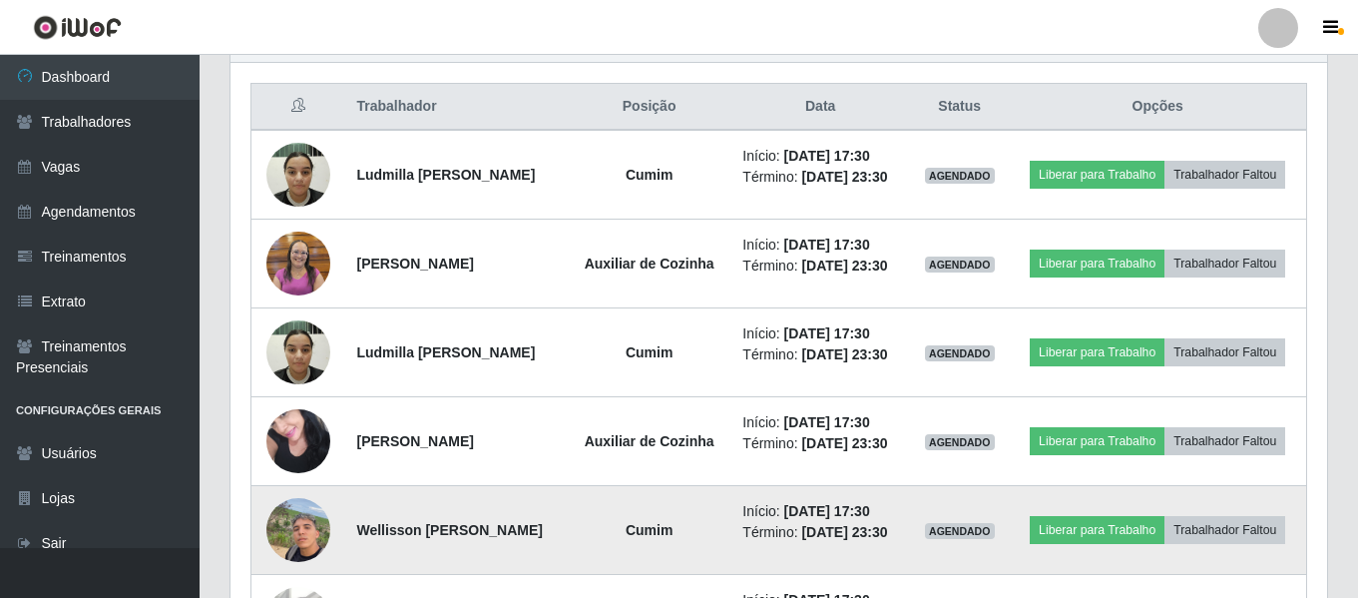
scroll to position [695, 0]
